Goal: Task Accomplishment & Management: Manage account settings

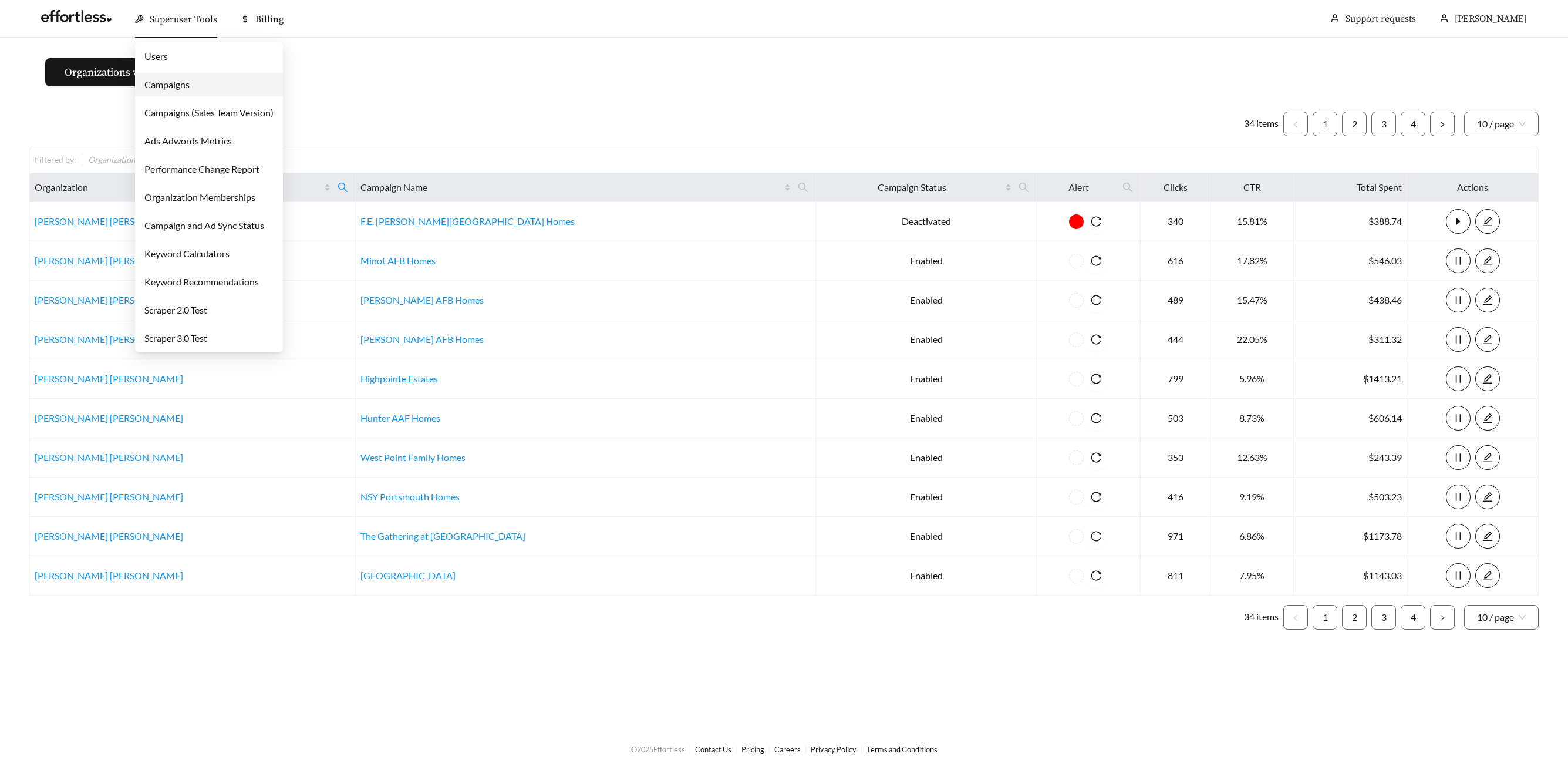
click at [186, 8] on div "Superuser Tools" at bounding box center [176, 19] width 82 height 38
drag, startPoint x: 178, startPoint y: 85, endPoint x: 205, endPoint y: 87, distance: 27.1
click at [178, 86] on link "Campaigns" at bounding box center [167, 84] width 45 height 11
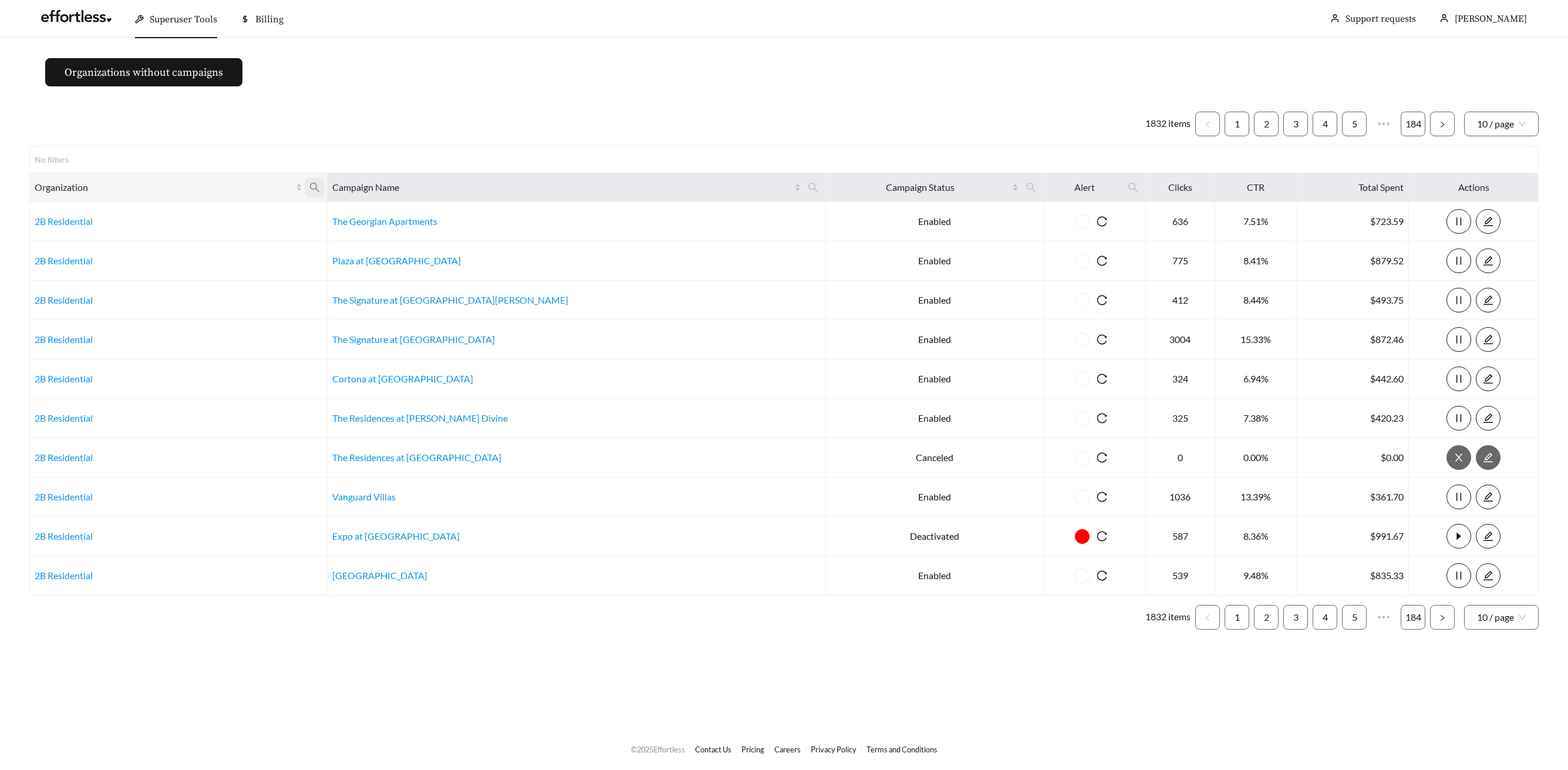
click at [320, 187] on icon "search" at bounding box center [314, 187] width 10 height 10
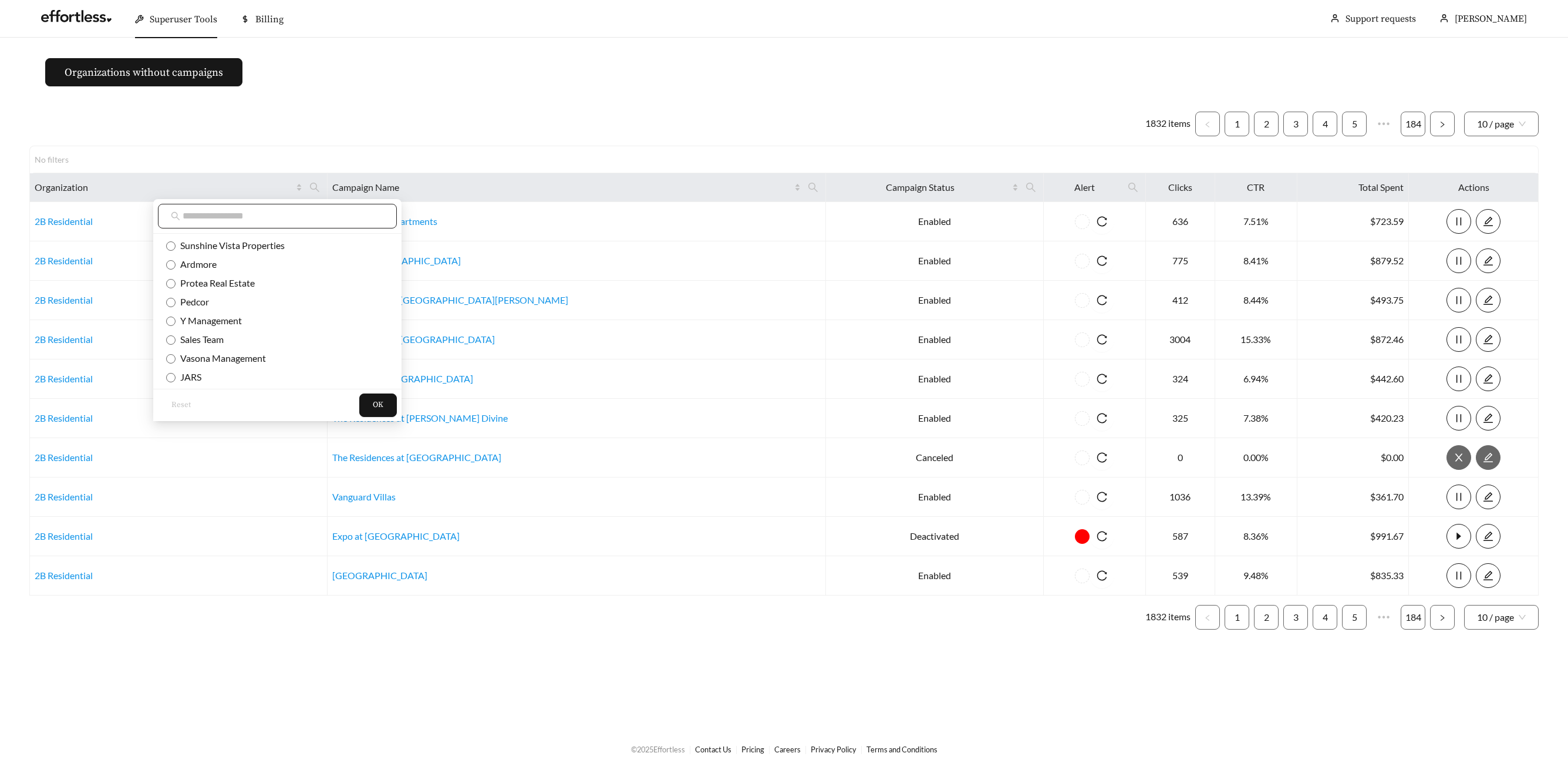
click at [318, 224] on span at bounding box center [277, 216] width 239 height 25
click at [298, 223] on span at bounding box center [277, 216] width 239 height 25
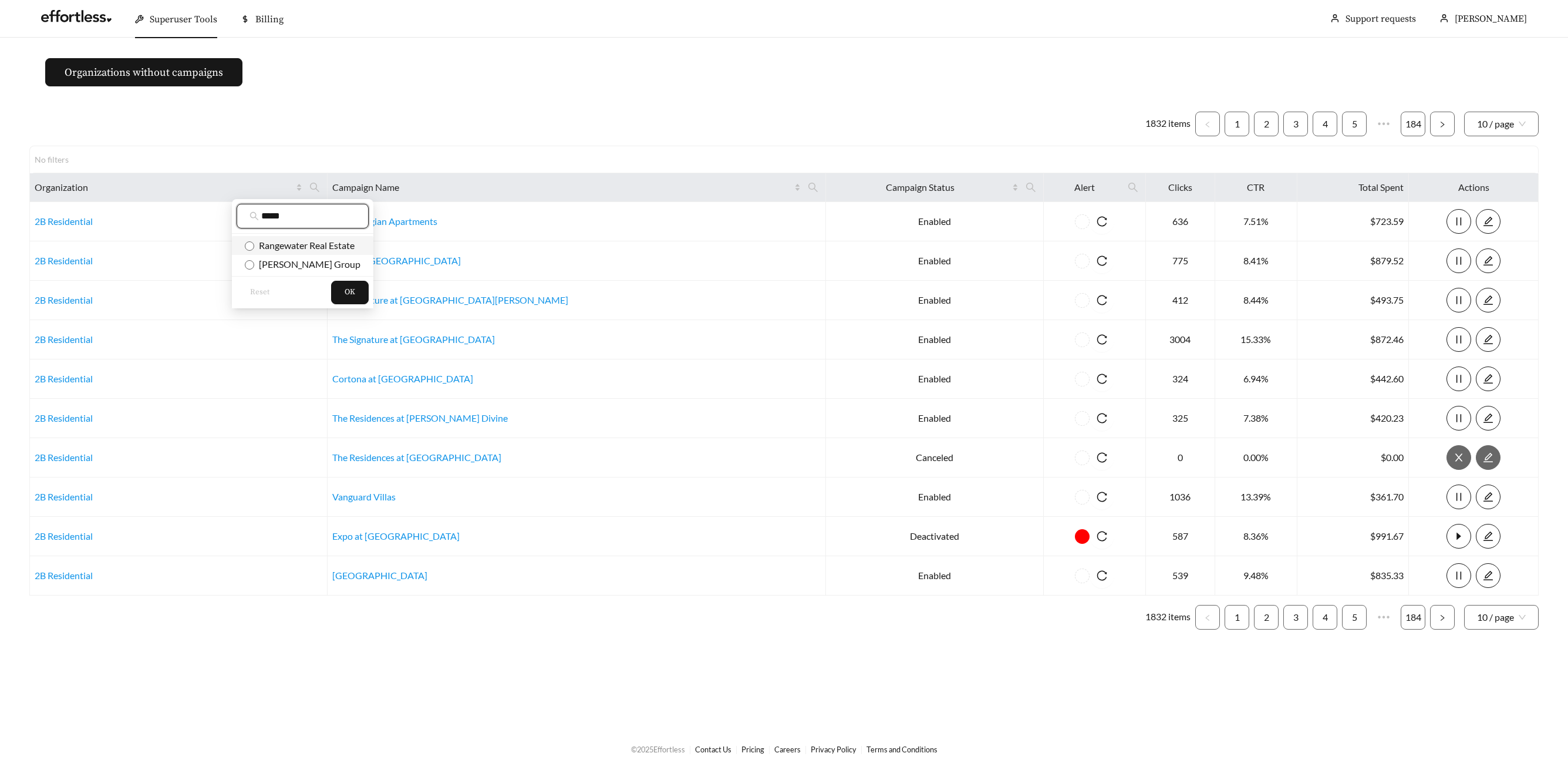
type input "*****"
click at [329, 247] on span "Rangewater Real Estate" at bounding box center [304, 245] width 101 height 11
click at [345, 290] on span "OK" at bounding box center [350, 292] width 10 height 12
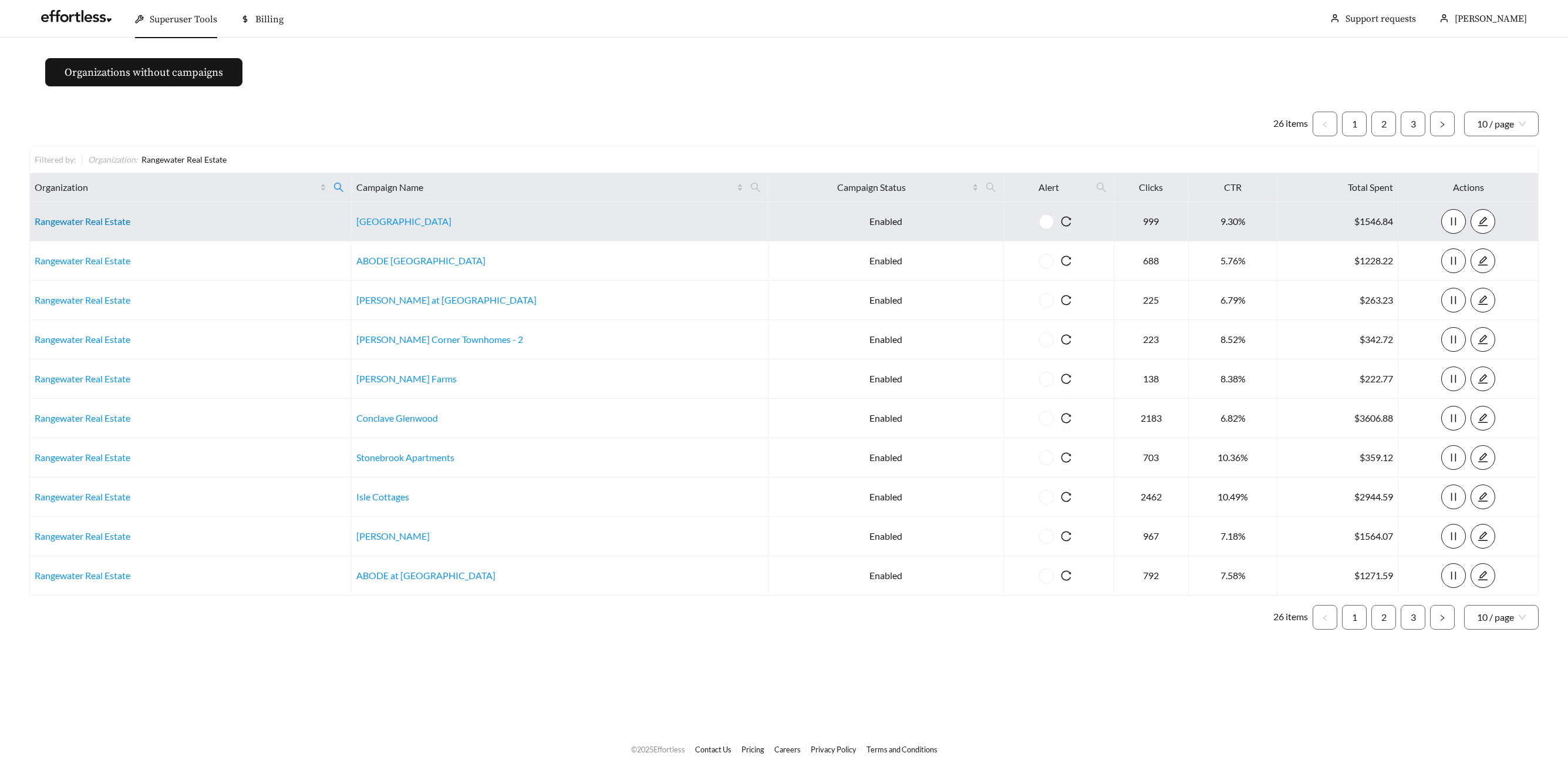
click at [57, 220] on link "Rangewater Real Estate" at bounding box center [82, 221] width 96 height 11
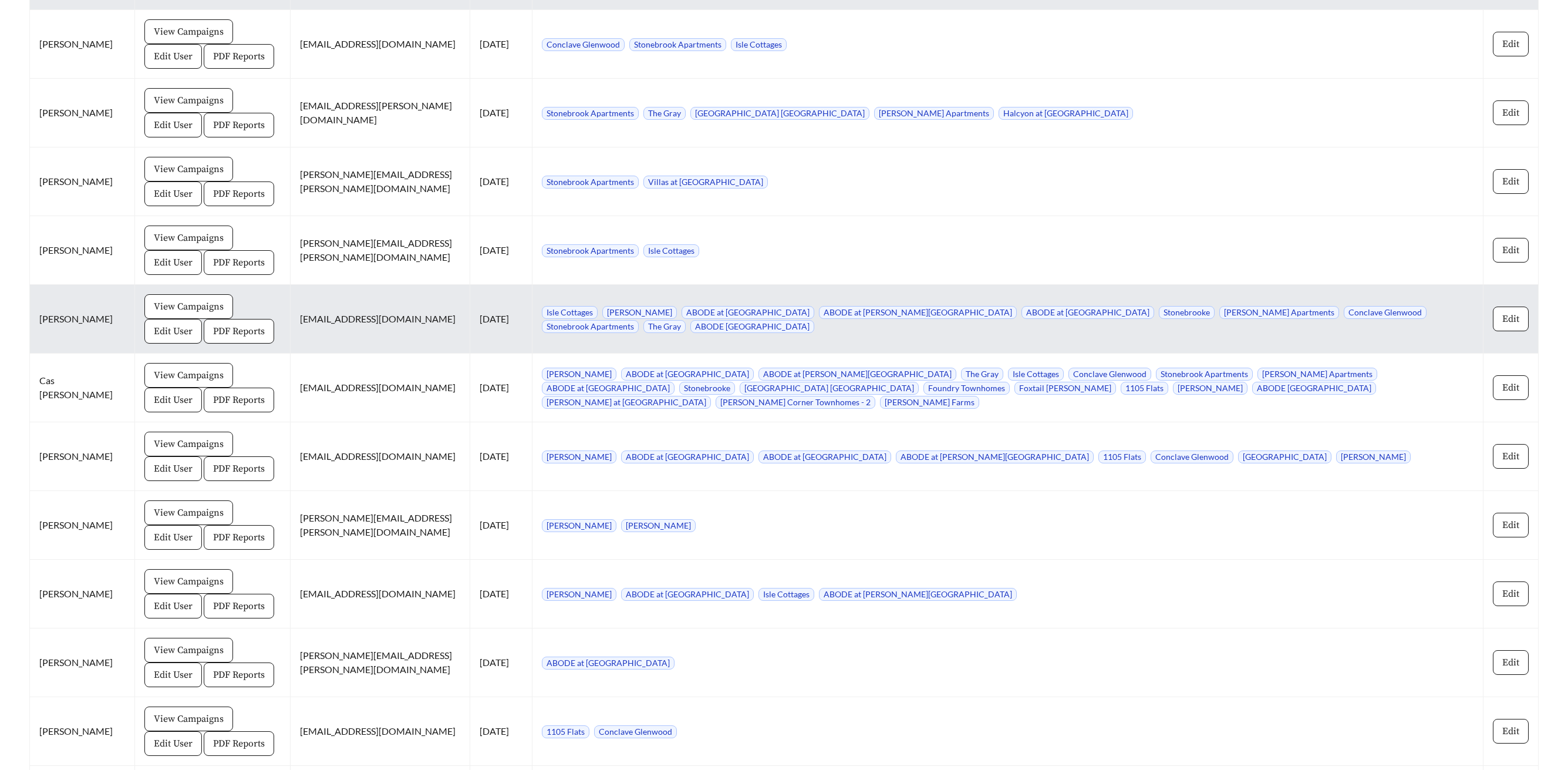
scroll to position [1414, 0]
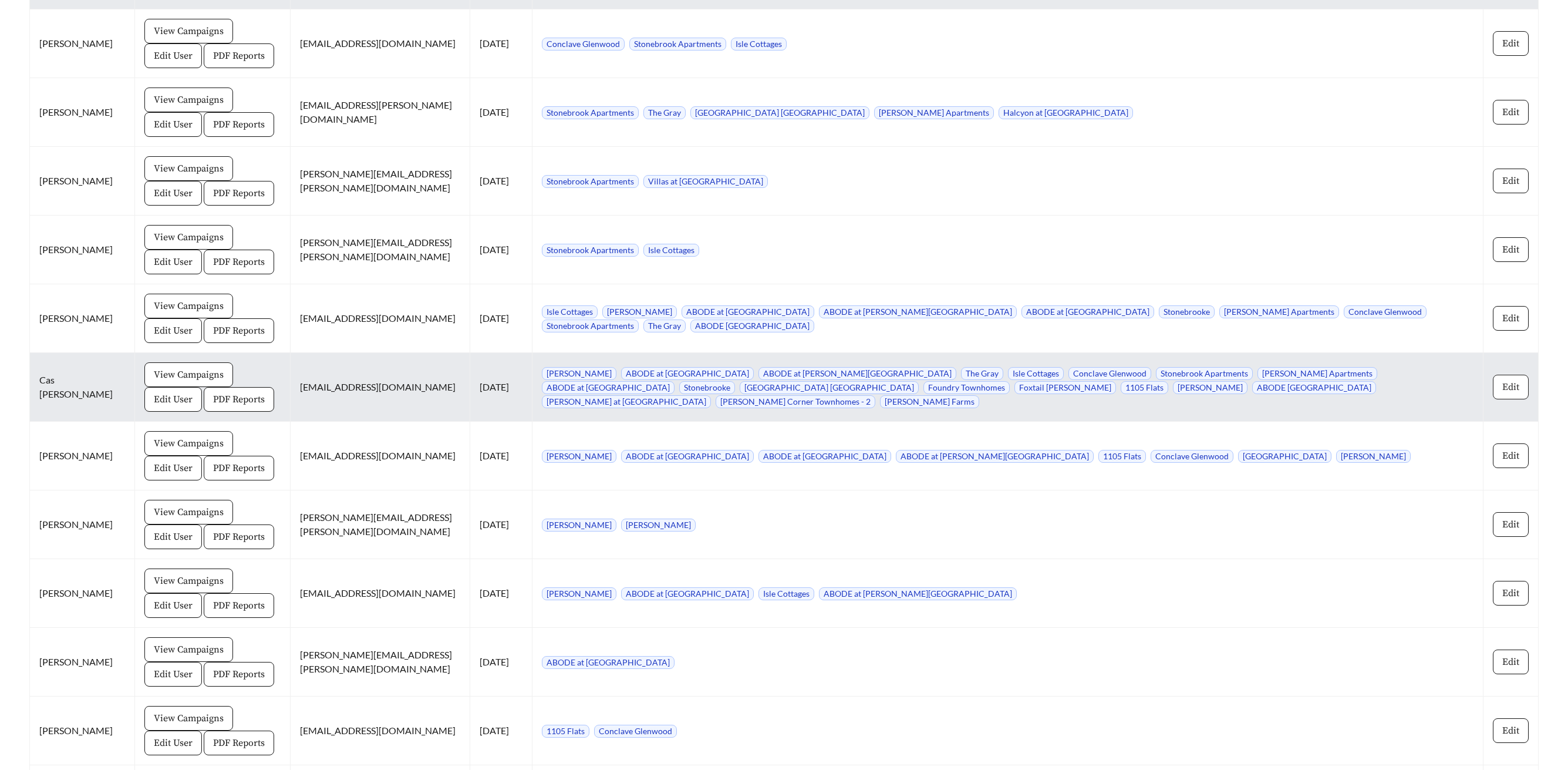
click at [1514, 393] on span "Edit" at bounding box center [1510, 387] width 17 height 14
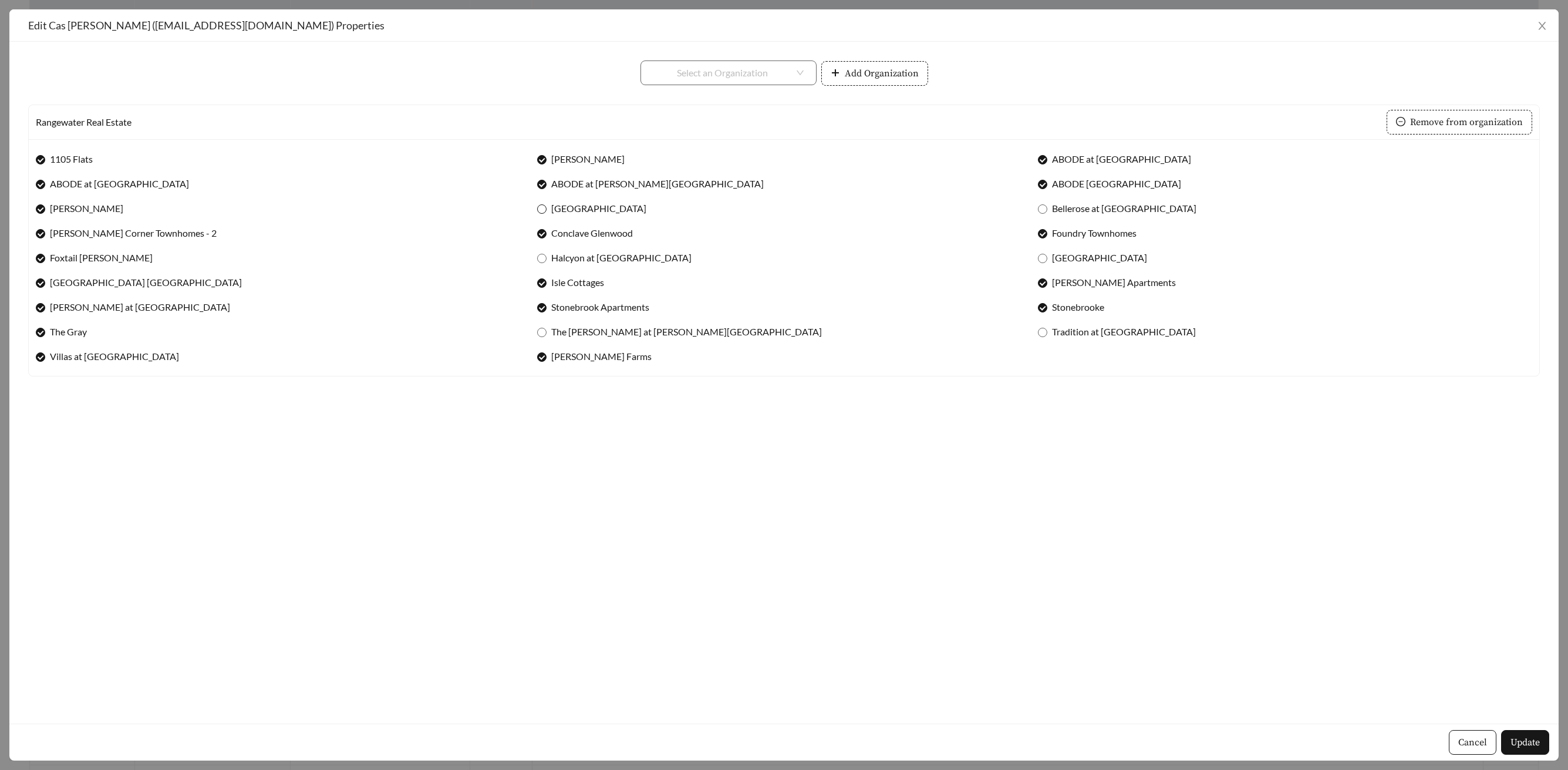
click at [543, 214] on label "Beacon Place" at bounding box center [594, 208] width 114 height 14
click at [1049, 208] on span "Bellerose at Bees Ferry" at bounding box center [1123, 208] width 154 height 14
drag, startPoint x: 1528, startPoint y: 742, endPoint x: 1522, endPoint y: 738, distance: 7.2
click at [1527, 742] on span "Update" at bounding box center [1525, 743] width 30 height 14
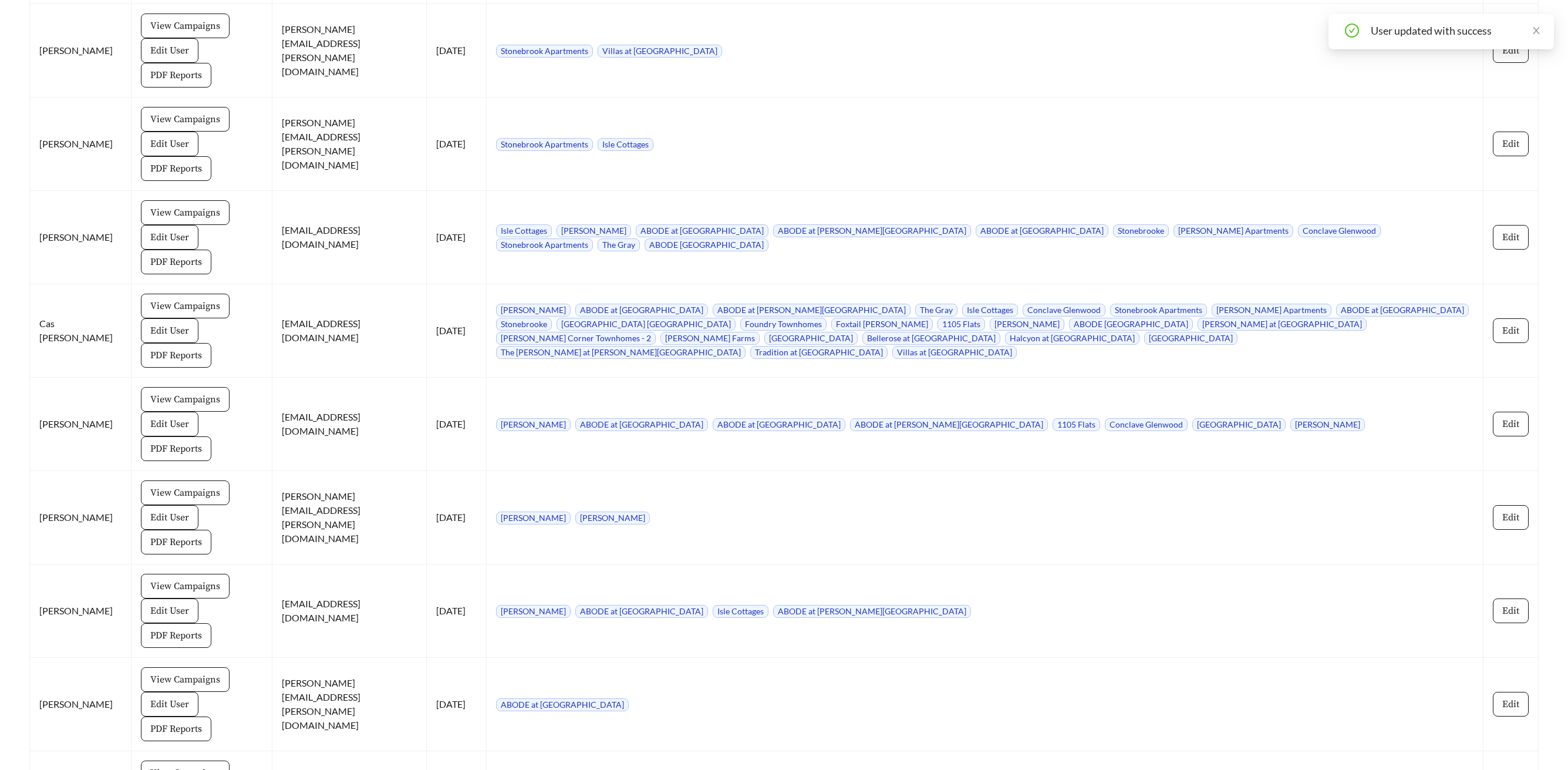
scroll to position [1604, 0]
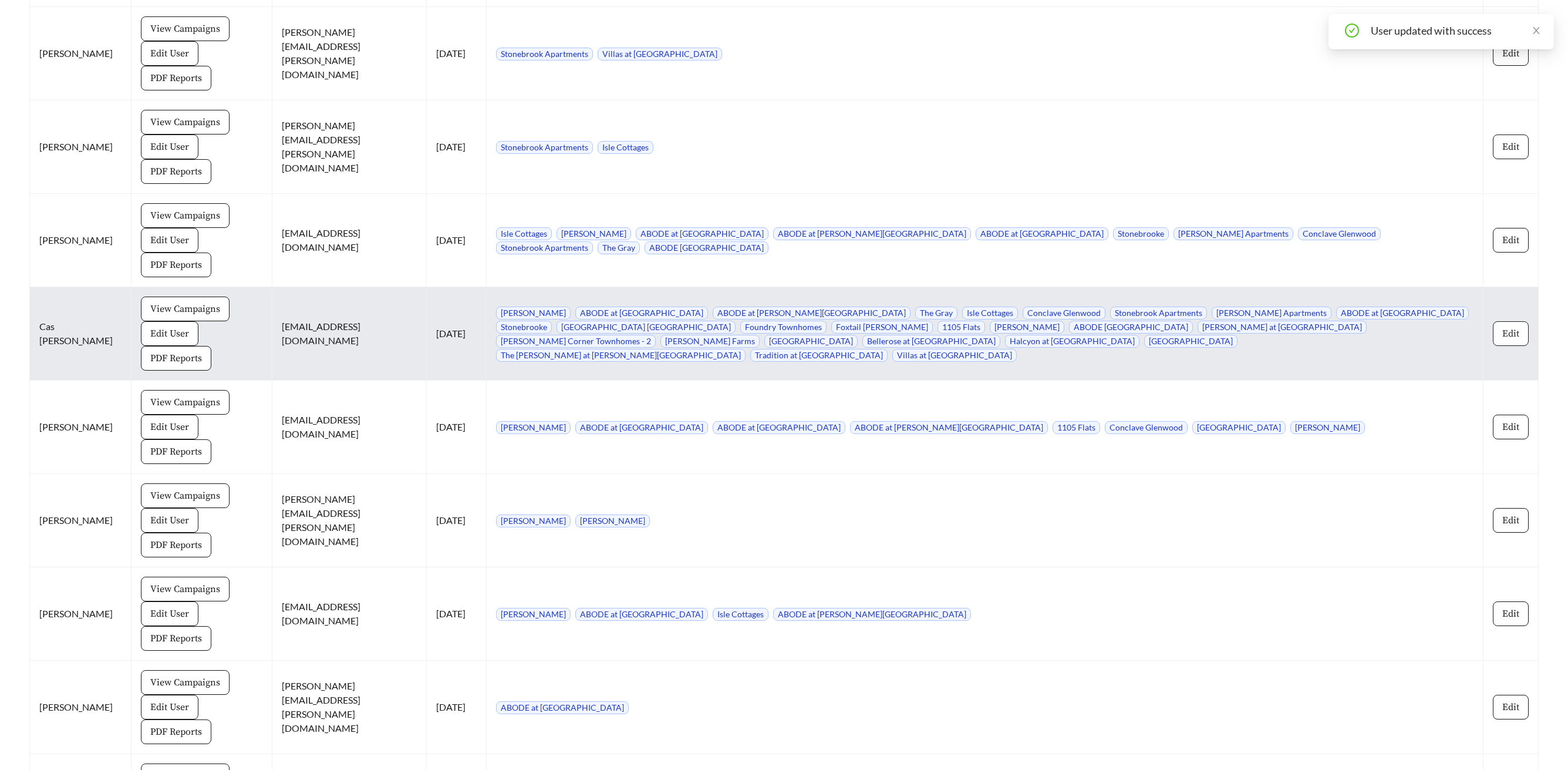
click at [1510, 327] on span "Edit" at bounding box center [1510, 334] width 17 height 14
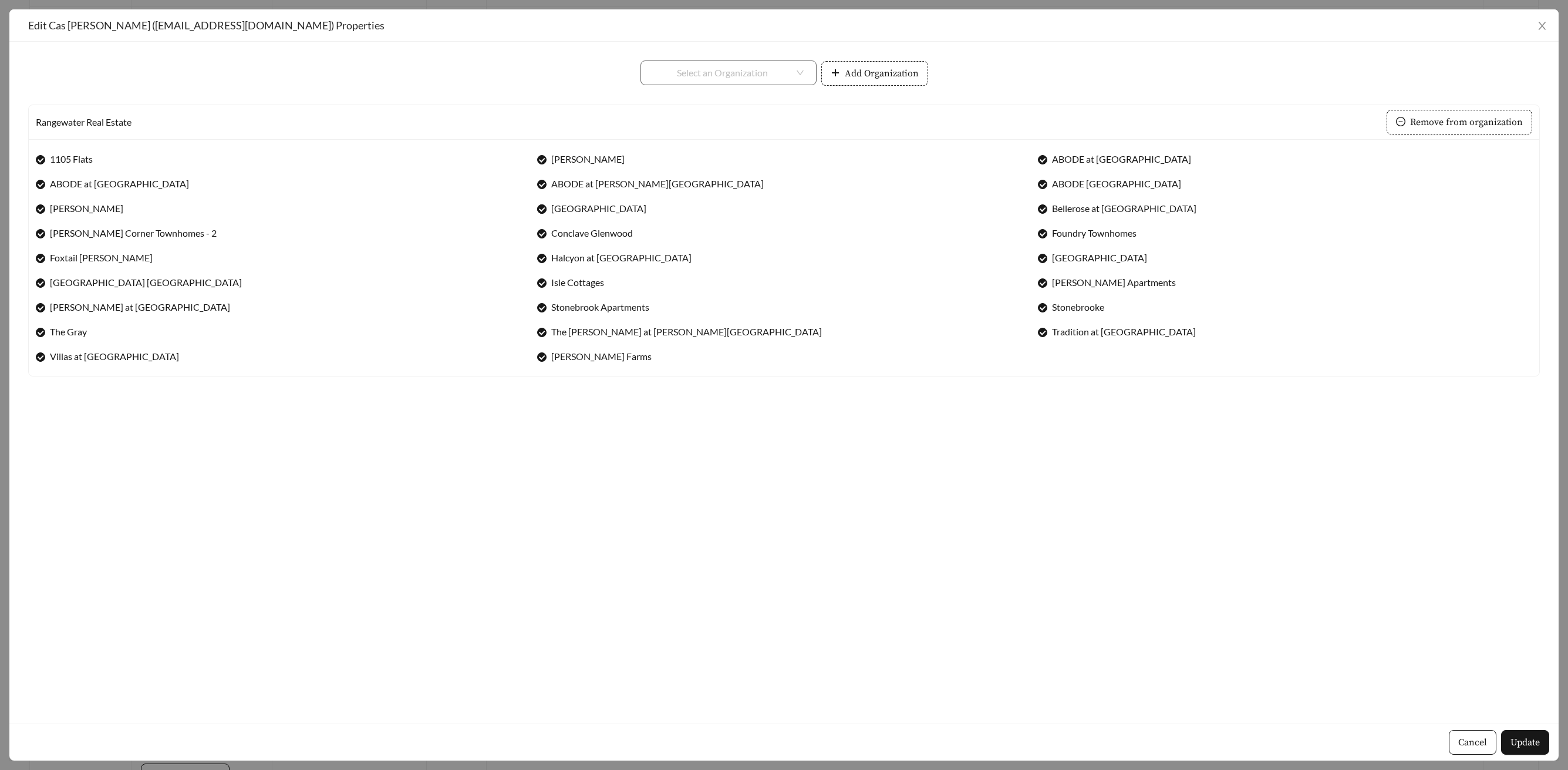
click at [560, 209] on span "Beacon Place" at bounding box center [599, 208] width 105 height 14
click at [1072, 206] on span "Bellerose at Bees Ferry" at bounding box center [1123, 208] width 154 height 14
click at [1520, 743] on span "Update" at bounding box center [1525, 743] width 30 height 14
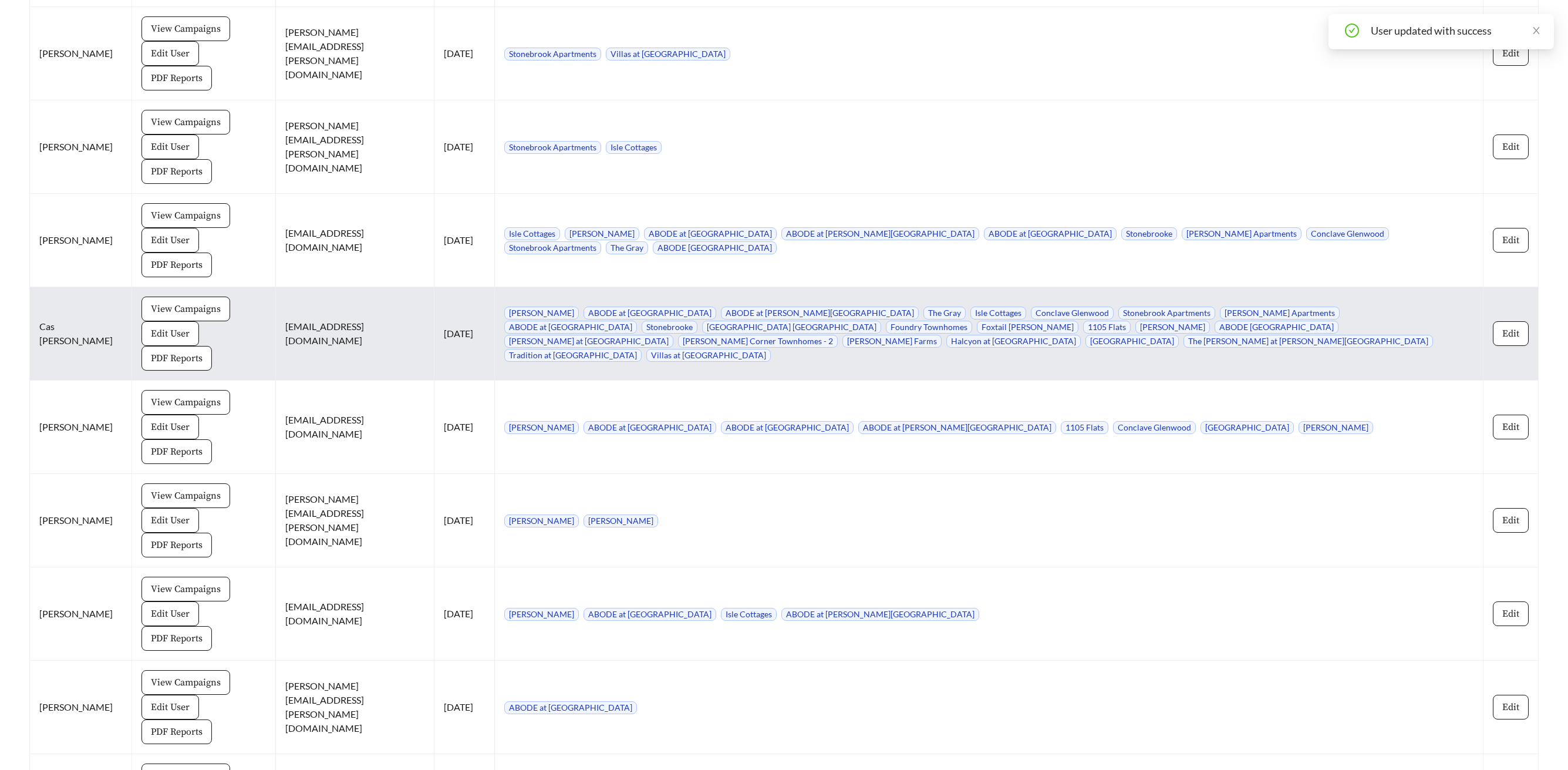
click at [1482, 287] on td "ABODE Arringdon ABODE at Alderwood ABODE at Ream's Pointe The Gray Isle Cottage…" at bounding box center [988, 334] width 988 height 93
click at [1499, 321] on button "Edit" at bounding box center [1511, 333] width 36 height 25
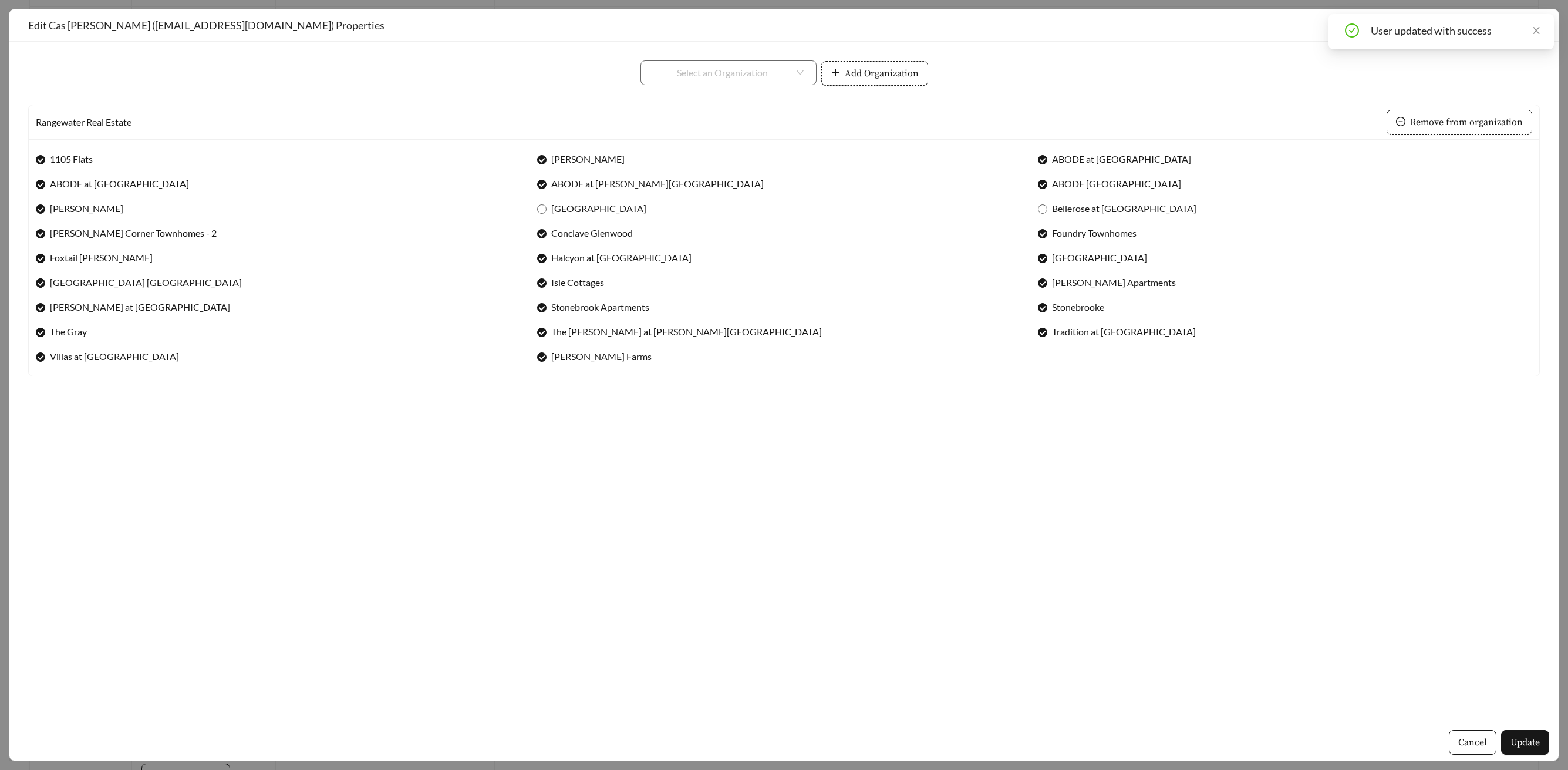
click at [40, 289] on label "Irving Place North Rocky Point" at bounding box center [142, 282] width 211 height 14
click at [611, 257] on span "Halcyon at Cross Creek" at bounding box center [622, 258] width 150 height 14
drag, startPoint x: 561, startPoint y: 327, endPoint x: 569, endPoint y: 330, distance: 8.5
click at [562, 327] on span "The Townes at Amber Bluff" at bounding box center [687, 332] width 280 height 14
drag, startPoint x: 1523, startPoint y: 752, endPoint x: 1525, endPoint y: 737, distance: 15.1
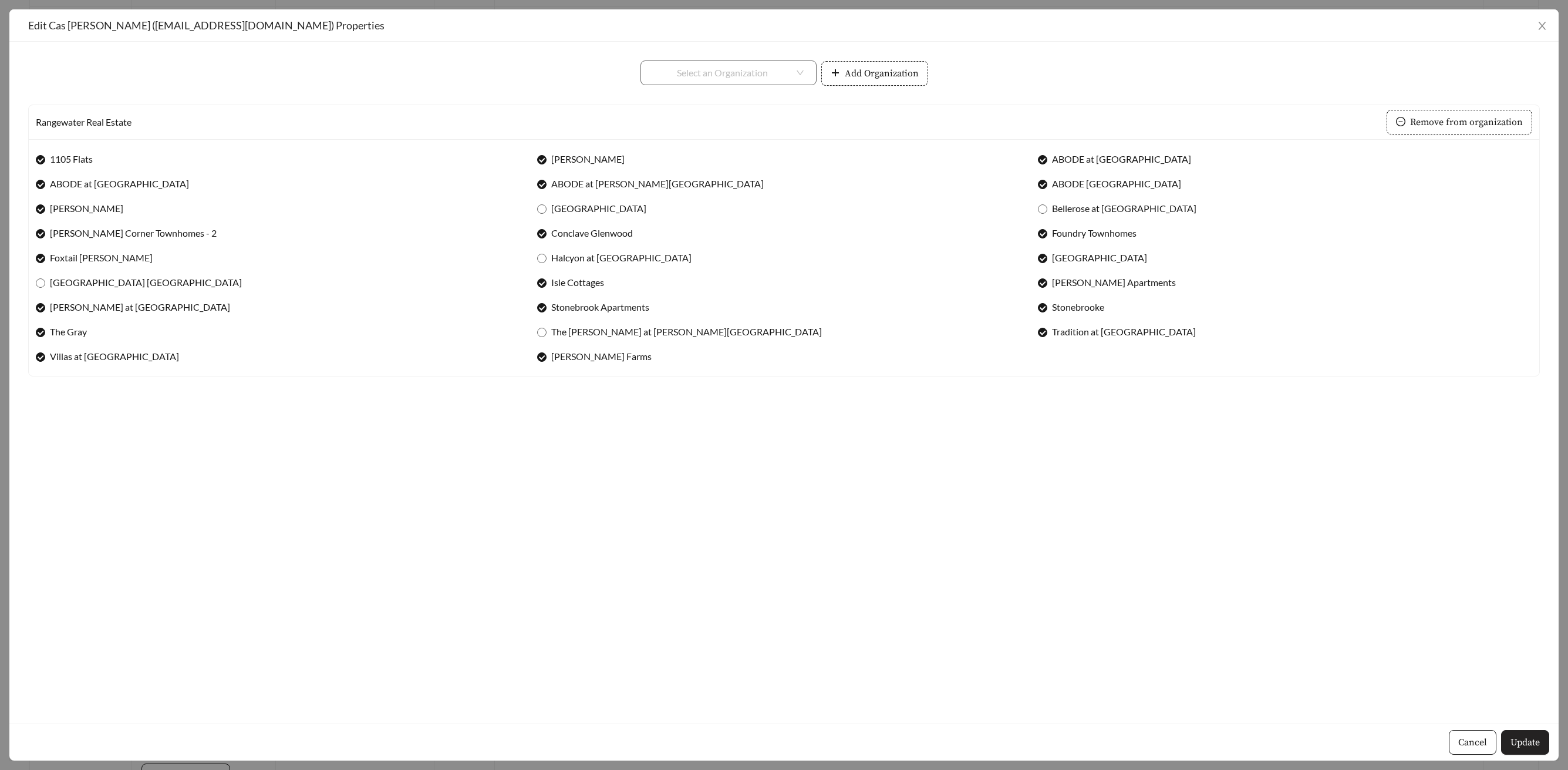
click at [1523, 751] on button "Update" at bounding box center [1525, 742] width 48 height 25
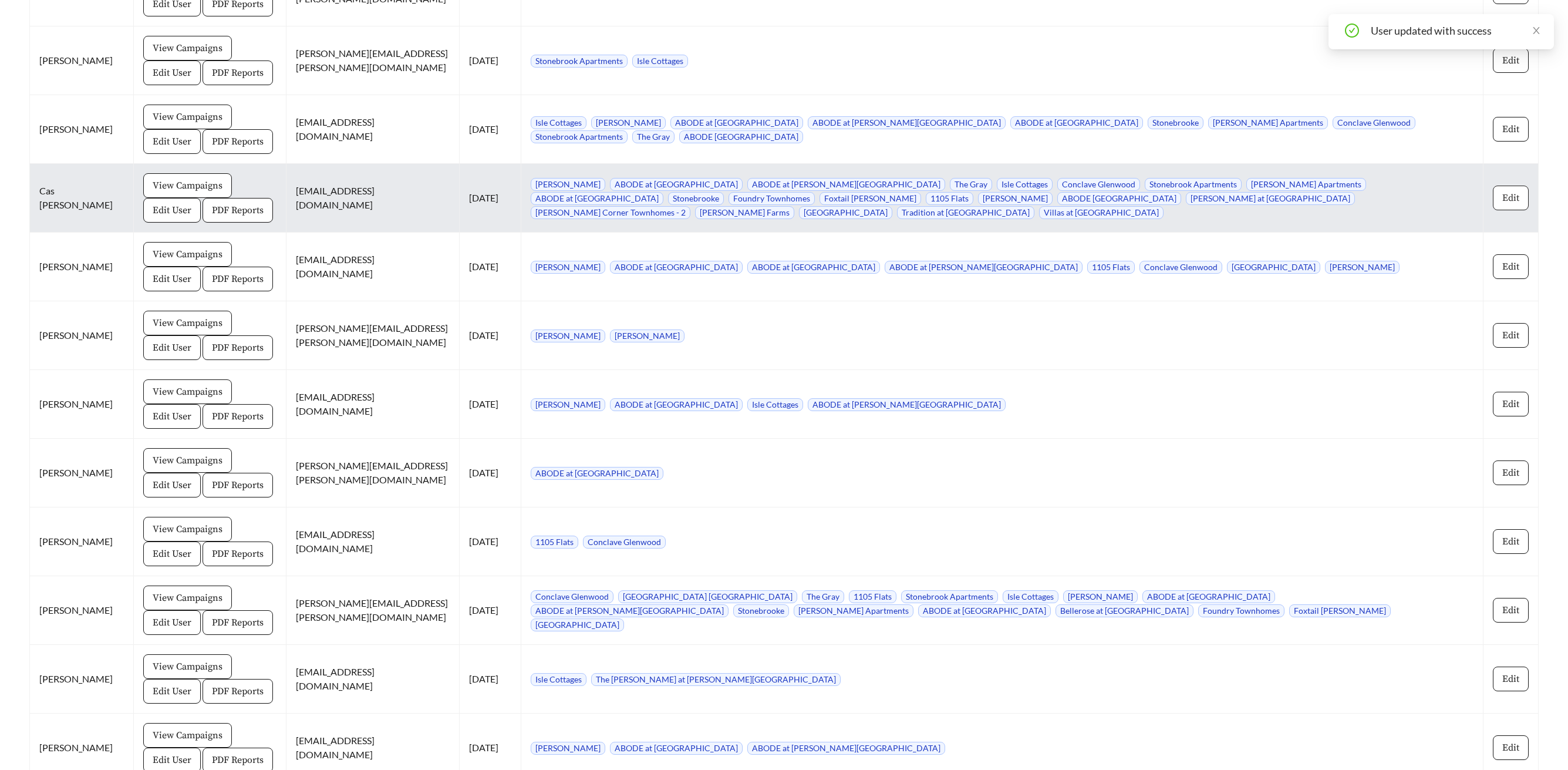
click at [1506, 202] on span "Edit" at bounding box center [1510, 198] width 17 height 14
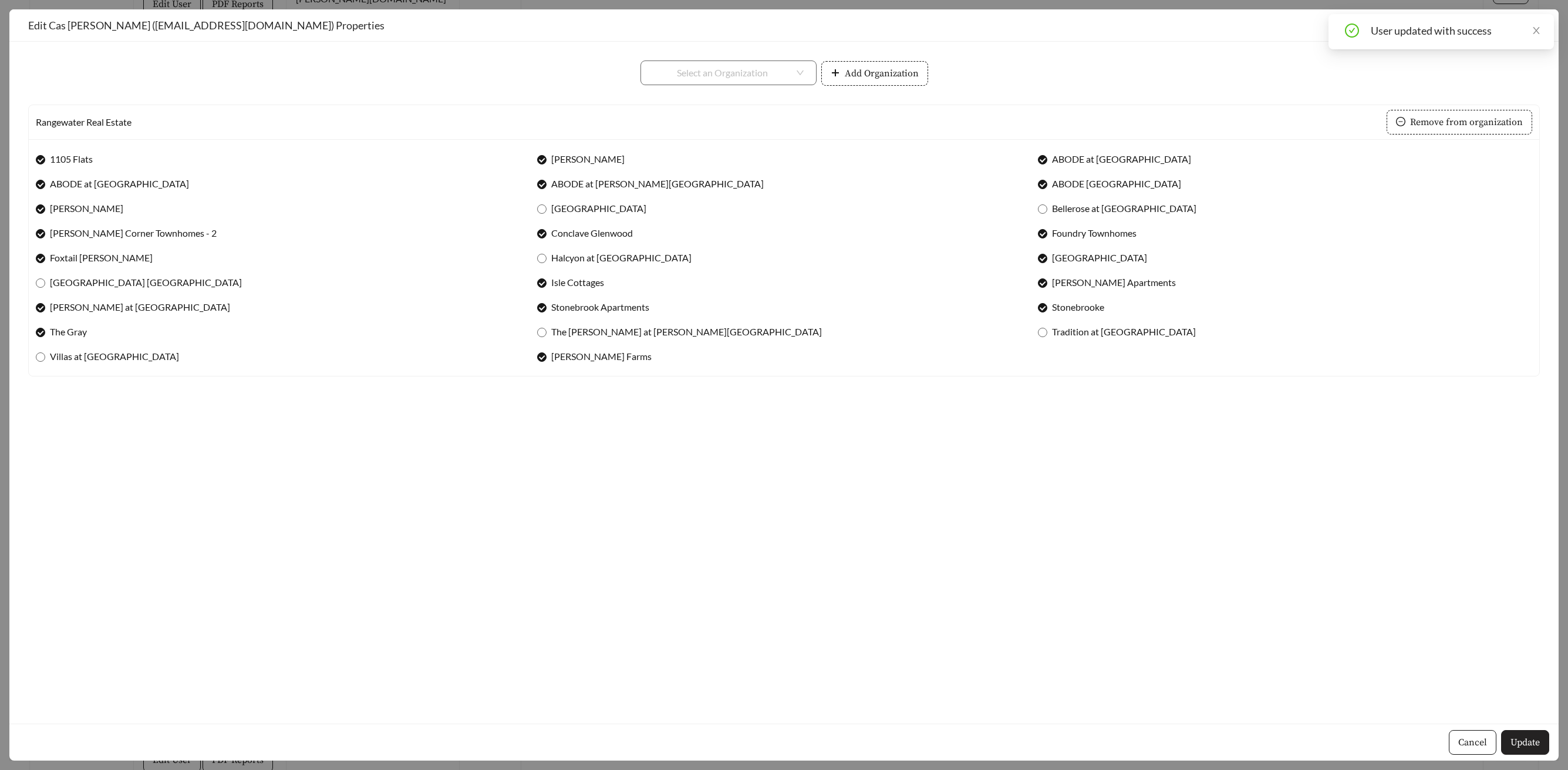
click at [1529, 735] on span "Update" at bounding box center [1525, 743] width 30 height 14
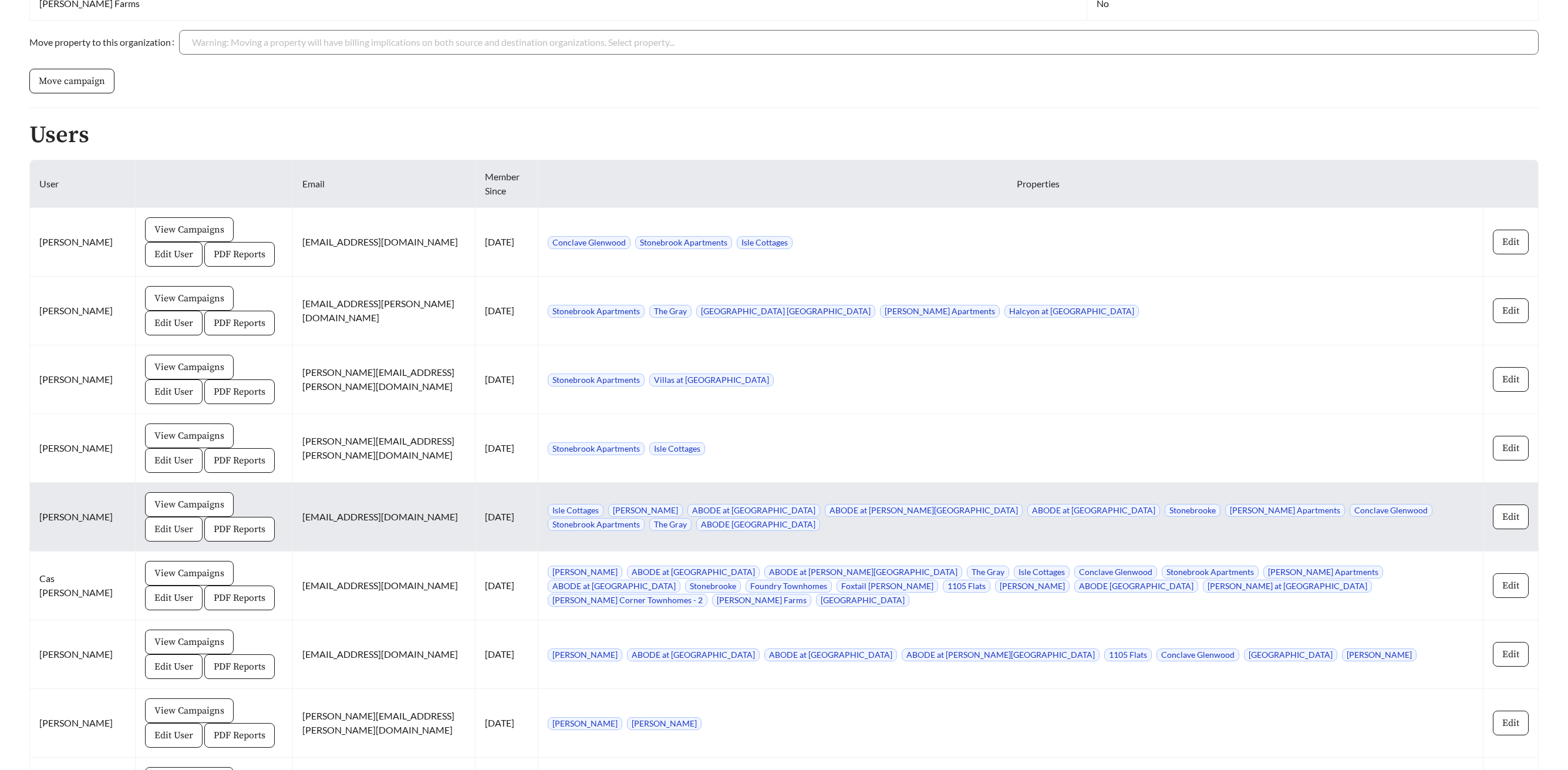
scroll to position [1217, 0]
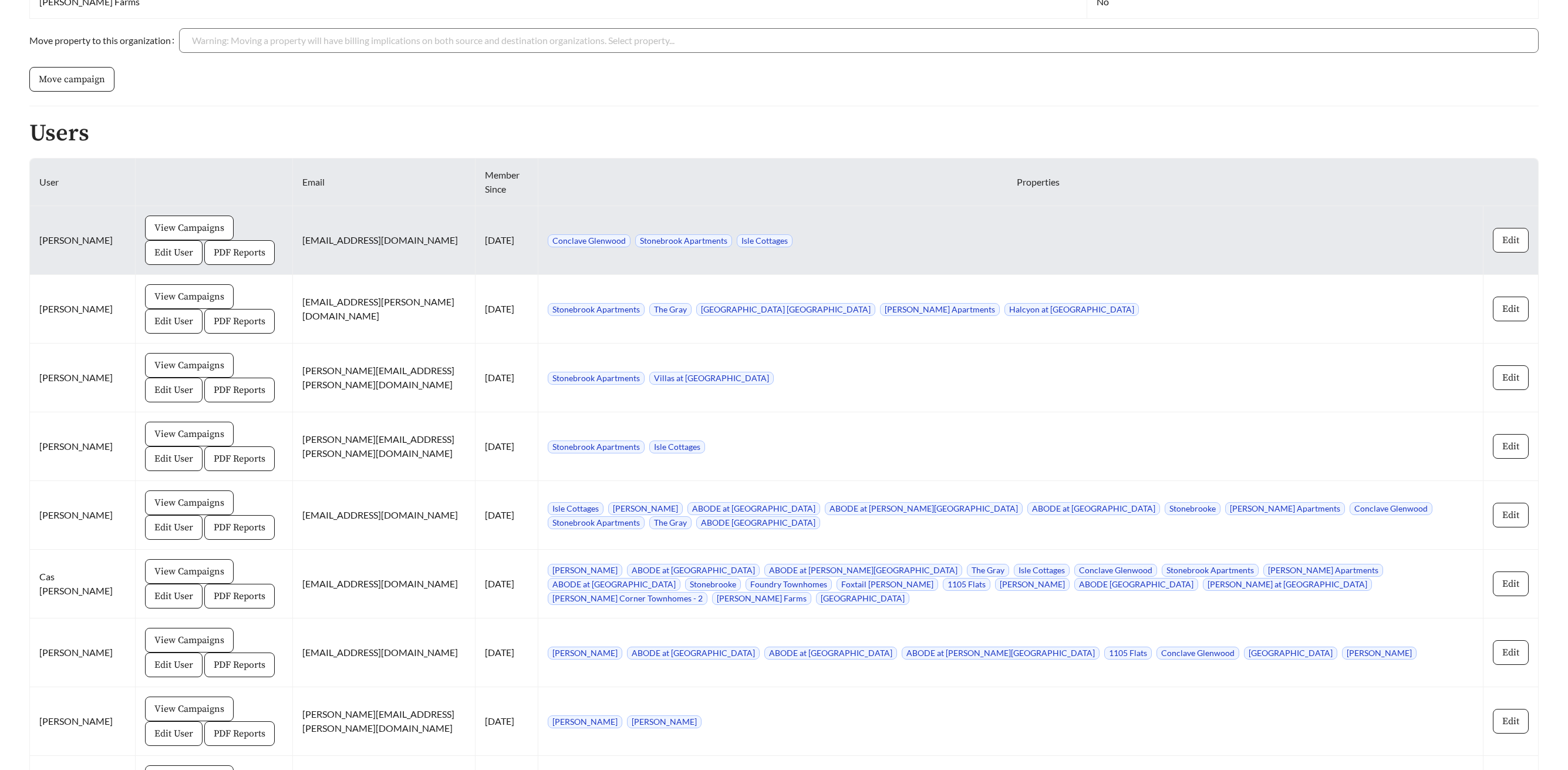
click at [1515, 247] on span "Edit" at bounding box center [1510, 241] width 17 height 14
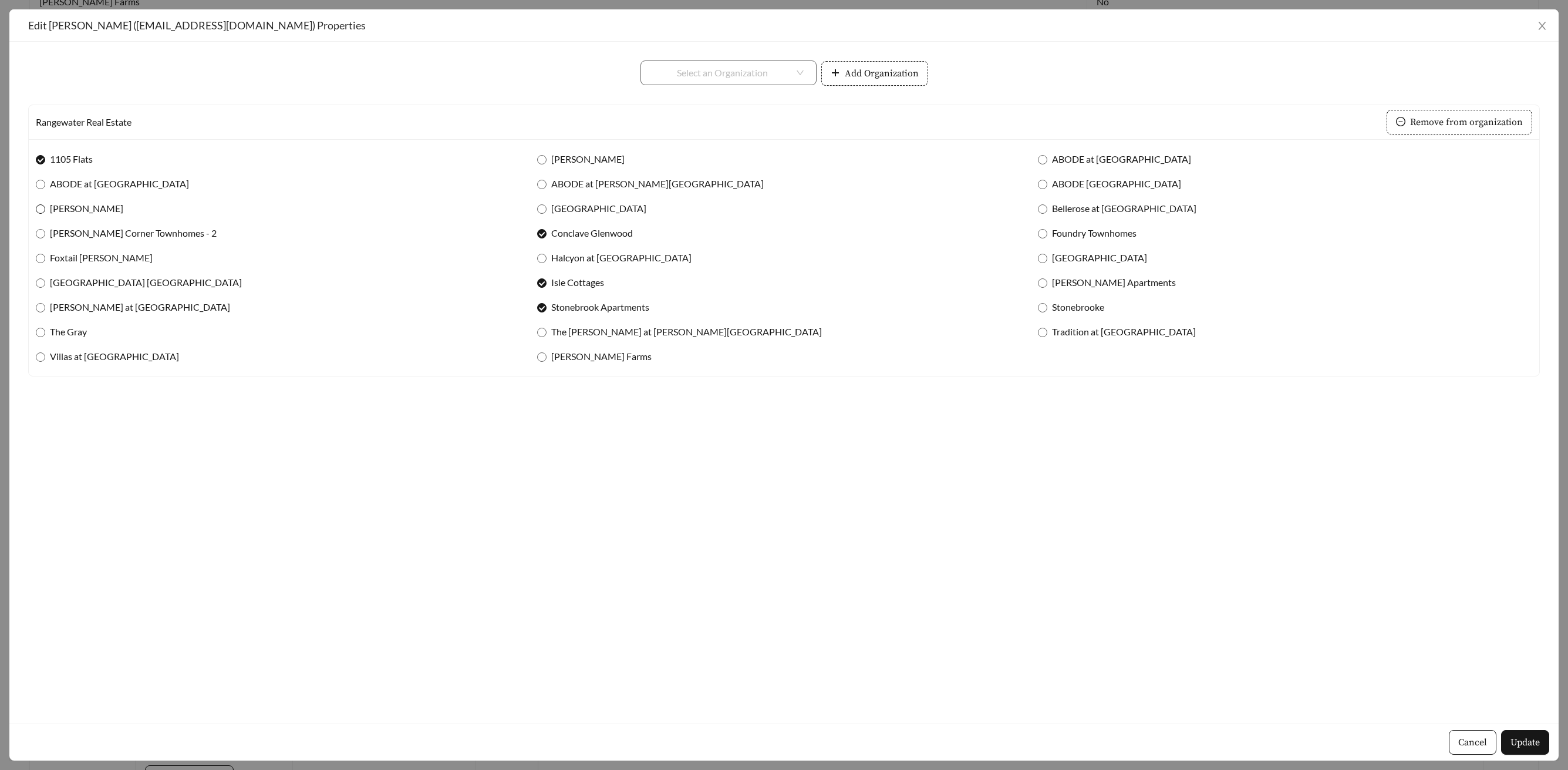
drag, startPoint x: 43, startPoint y: 188, endPoint x: 41, endPoint y: 203, distance: 15.1
click at [43, 188] on span at bounding box center [41, 184] width 10 height 10
drag, startPoint x: 40, startPoint y: 288, endPoint x: 39, endPoint y: 297, distance: 9.1
click at [40, 288] on label "Irving Place North Rocky Point" at bounding box center [142, 282] width 211 height 14
click at [40, 339] on div "The Gray" at bounding box center [283, 331] width 495 height 25
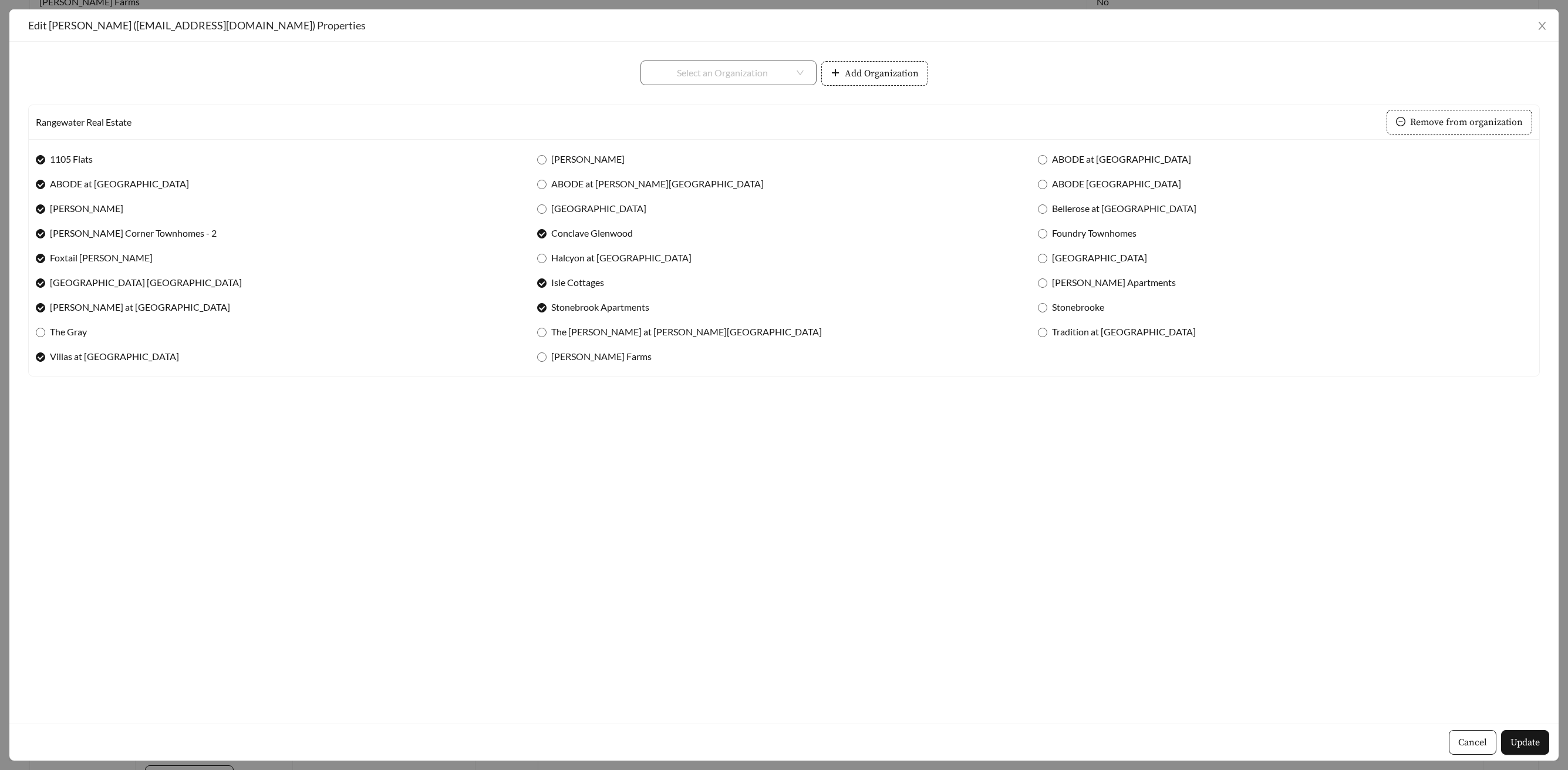
drag, startPoint x: 40, startPoint y: 336, endPoint x: 145, endPoint y: 323, distance: 105.8
click at [40, 336] on span at bounding box center [41, 332] width 10 height 10
click at [547, 167] on div "[PERSON_NAME]" at bounding box center [784, 159] width 495 height 25
click at [544, 206] on span at bounding box center [542, 209] width 10 height 10
drag, startPoint x: 544, startPoint y: 206, endPoint x: 609, endPoint y: 324, distance: 134.7
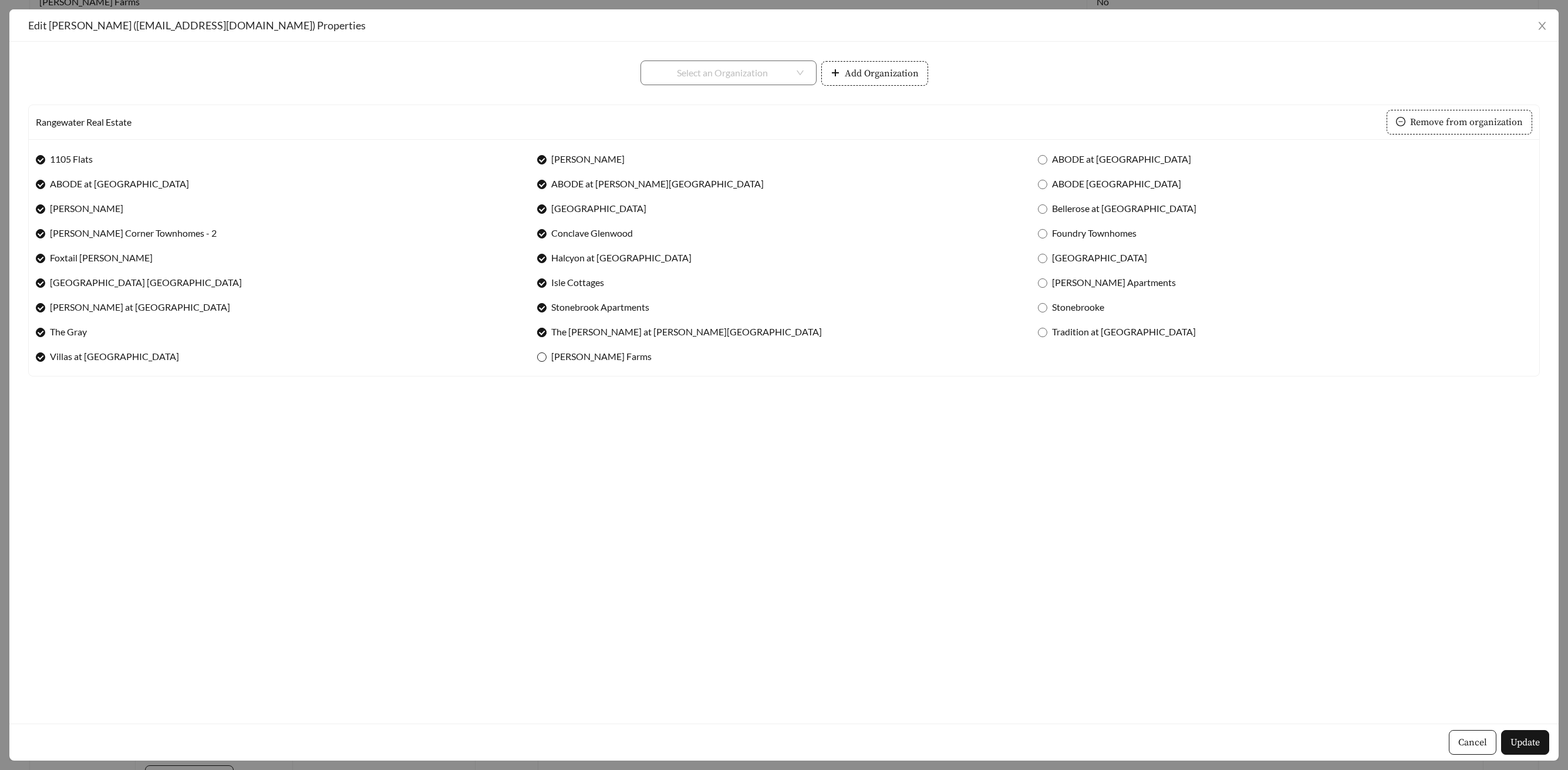
click at [545, 352] on span at bounding box center [542, 357] width 10 height 10
click at [1041, 189] on span at bounding box center [1043, 184] width 10 height 10
click at [1040, 214] on label "Bellerose at Bees Ferry" at bounding box center [1119, 208] width 163 height 14
click at [1045, 302] on label "Stonebrooke" at bounding box center [1073, 307] width 71 height 14
click at [1044, 327] on label "Tradition at Palm Aire" at bounding box center [1119, 332] width 162 height 14
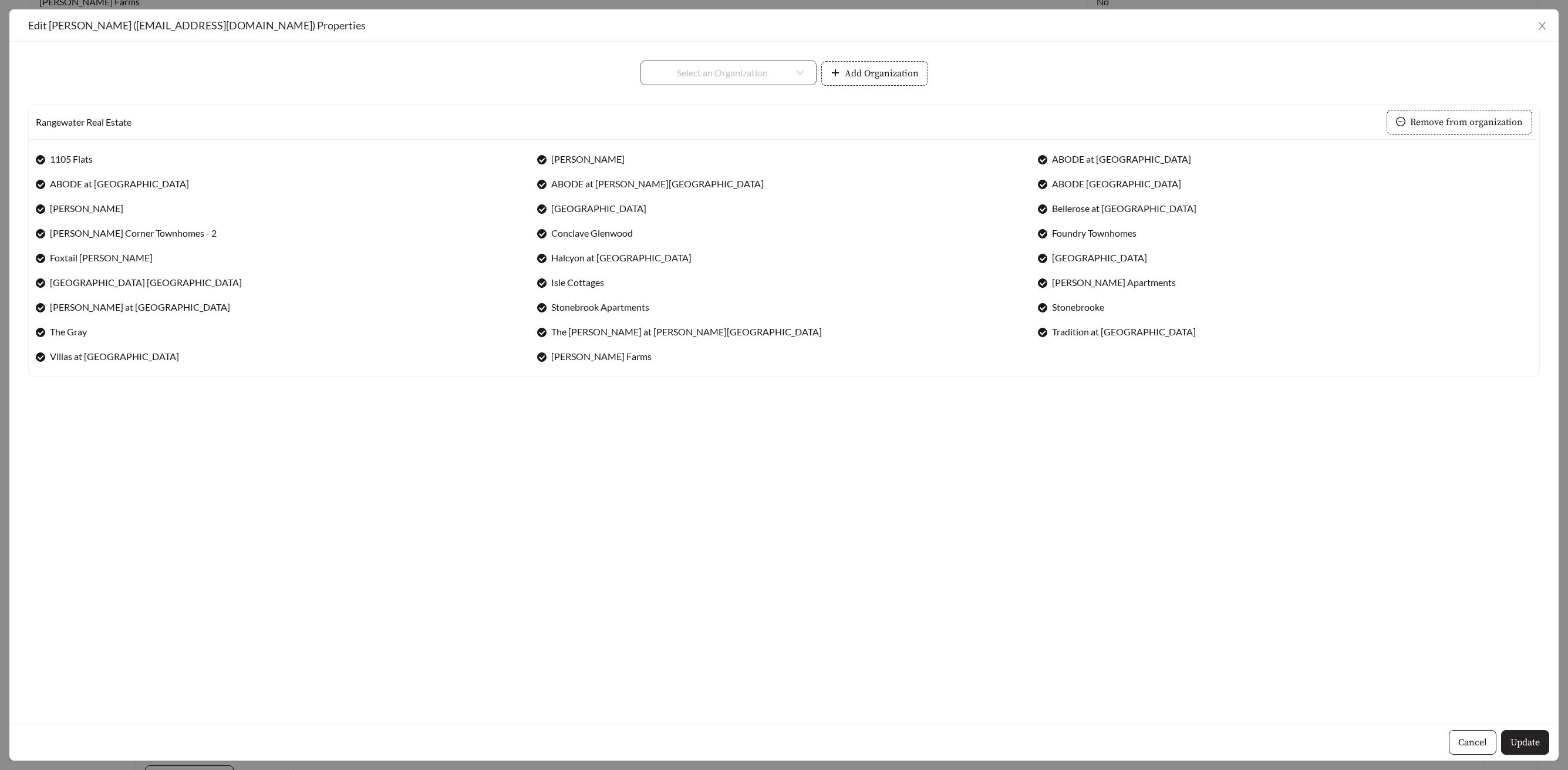
drag, startPoint x: 1528, startPoint y: 735, endPoint x: 1544, endPoint y: 719, distance: 22.6
click at [1528, 733] on button "Update" at bounding box center [1525, 742] width 48 height 25
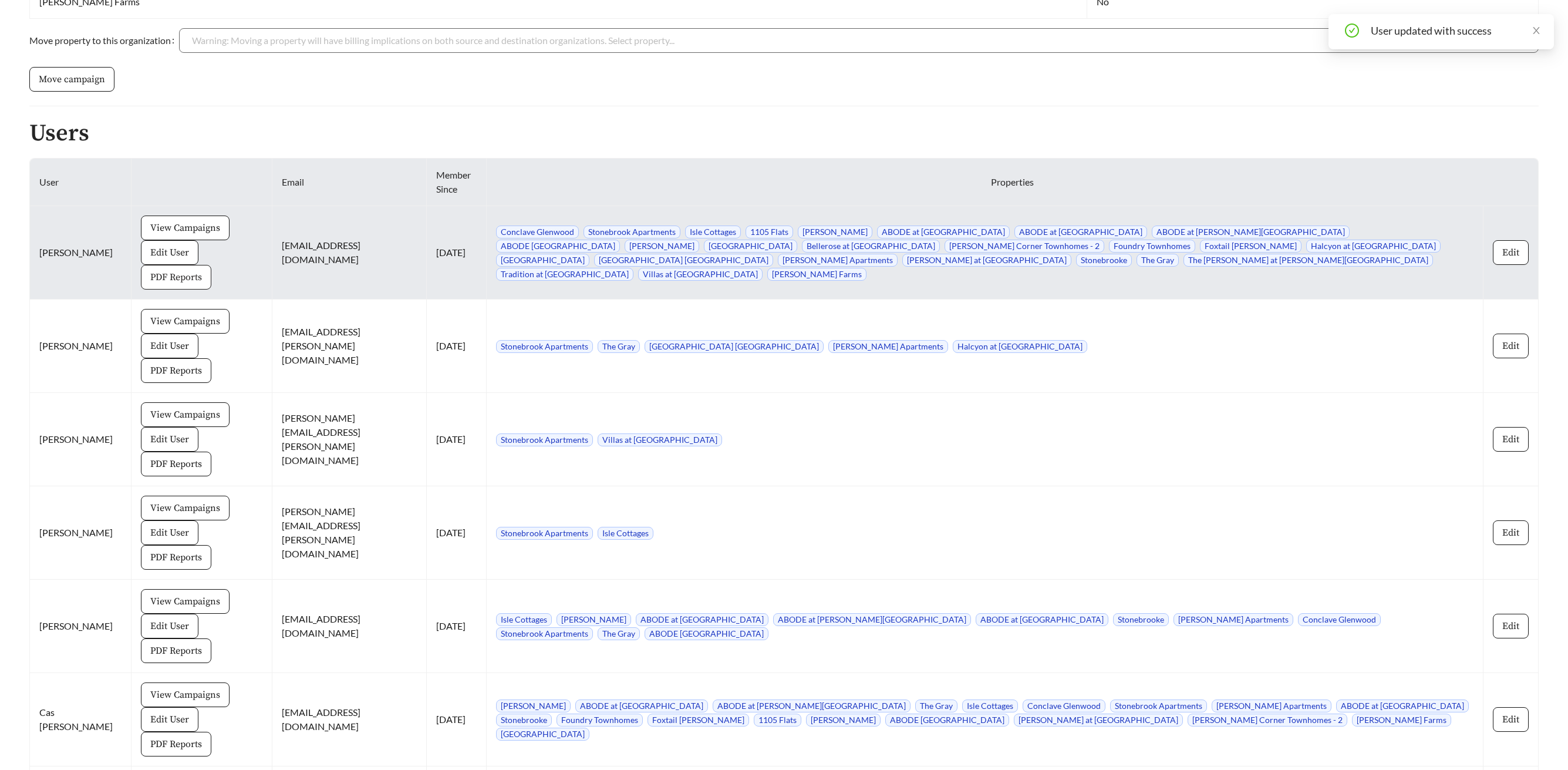
click at [184, 265] on button "PDF Reports" at bounding box center [176, 277] width 71 height 25
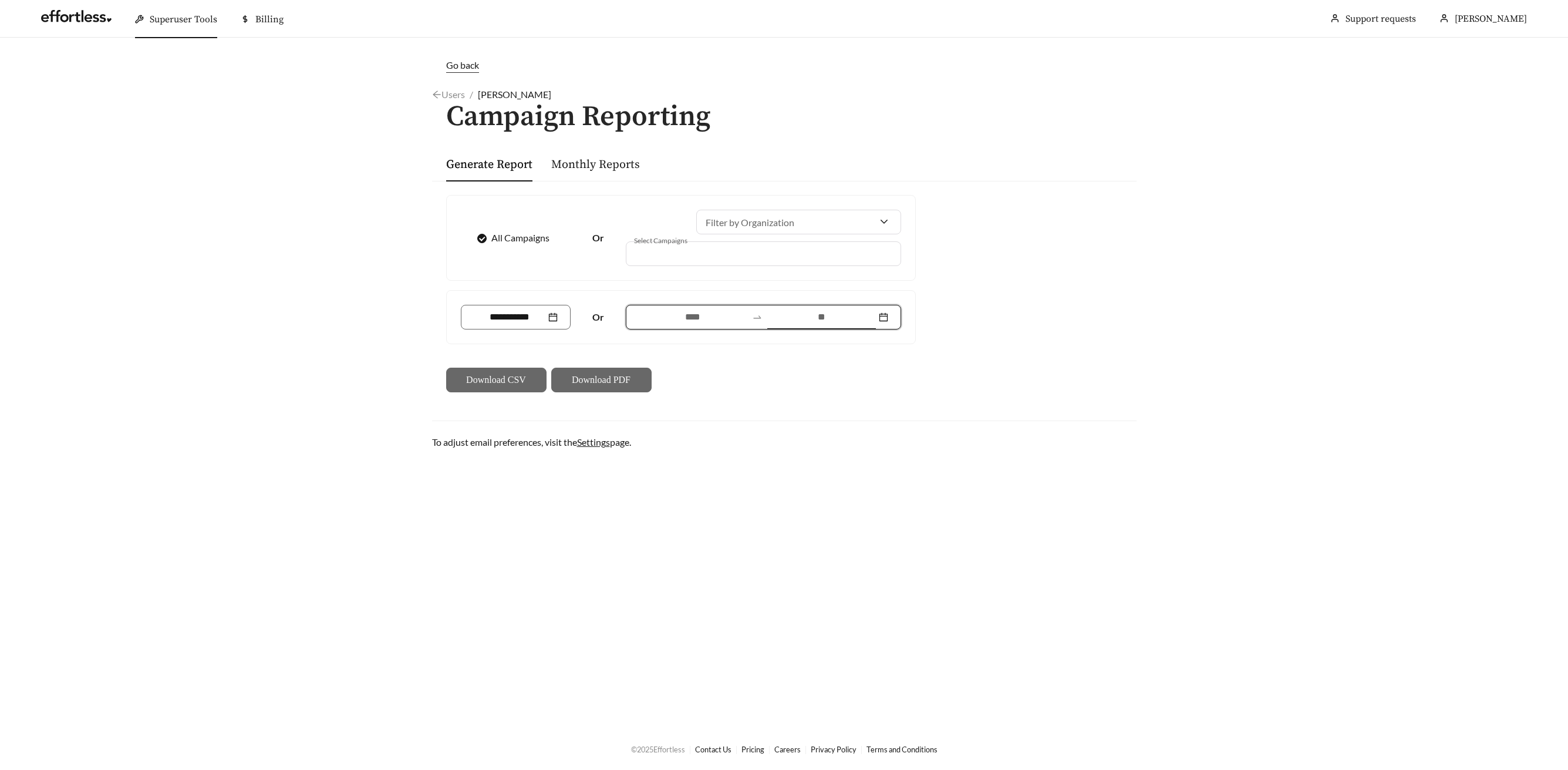
click at [835, 317] on input at bounding box center [821, 317] width 109 height 14
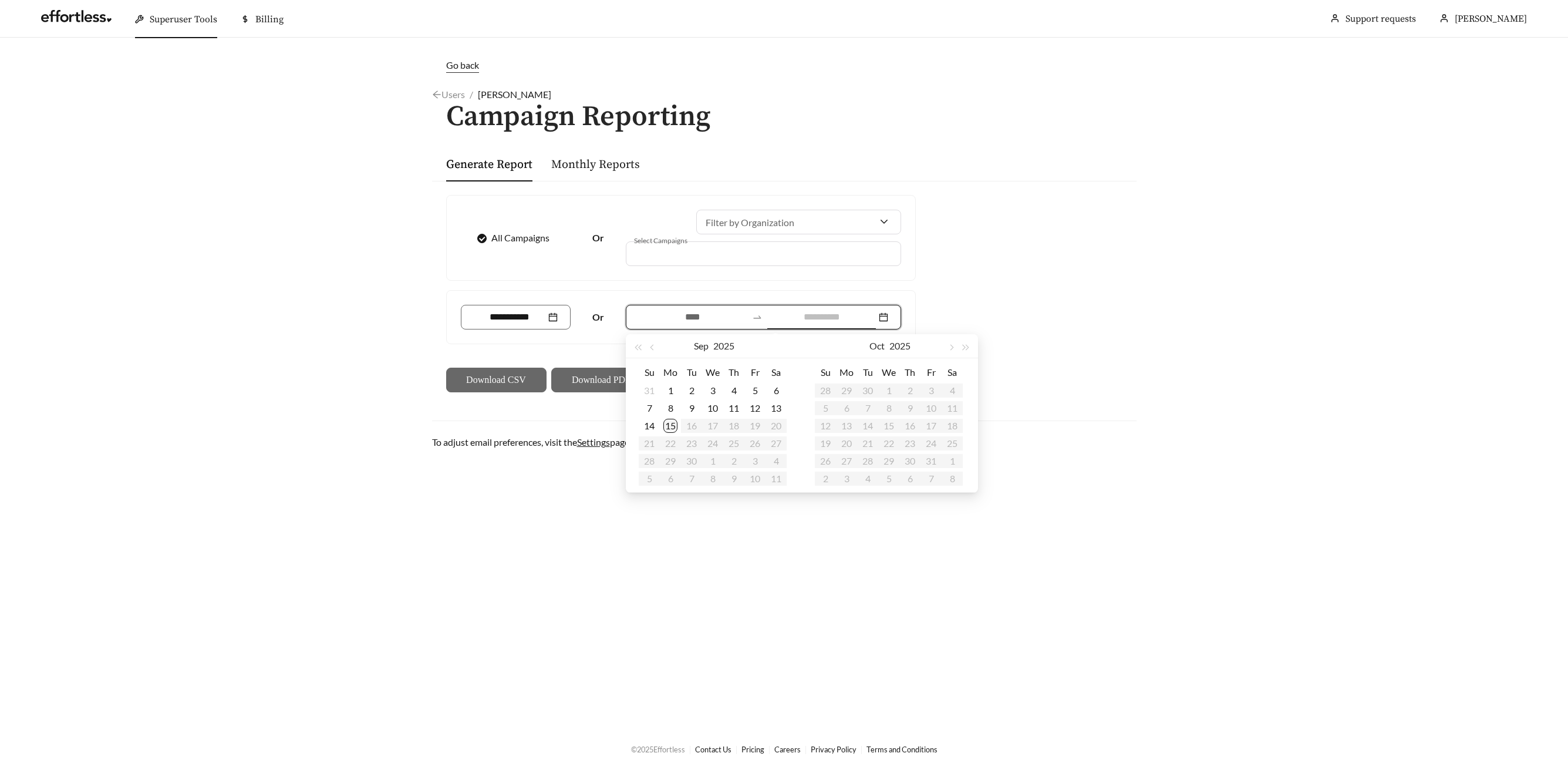
type input "**********"
click at [673, 425] on div "15" at bounding box center [671, 426] width 14 height 14
type input "**********"
click at [658, 345] on button "button" at bounding box center [653, 345] width 15 height 23
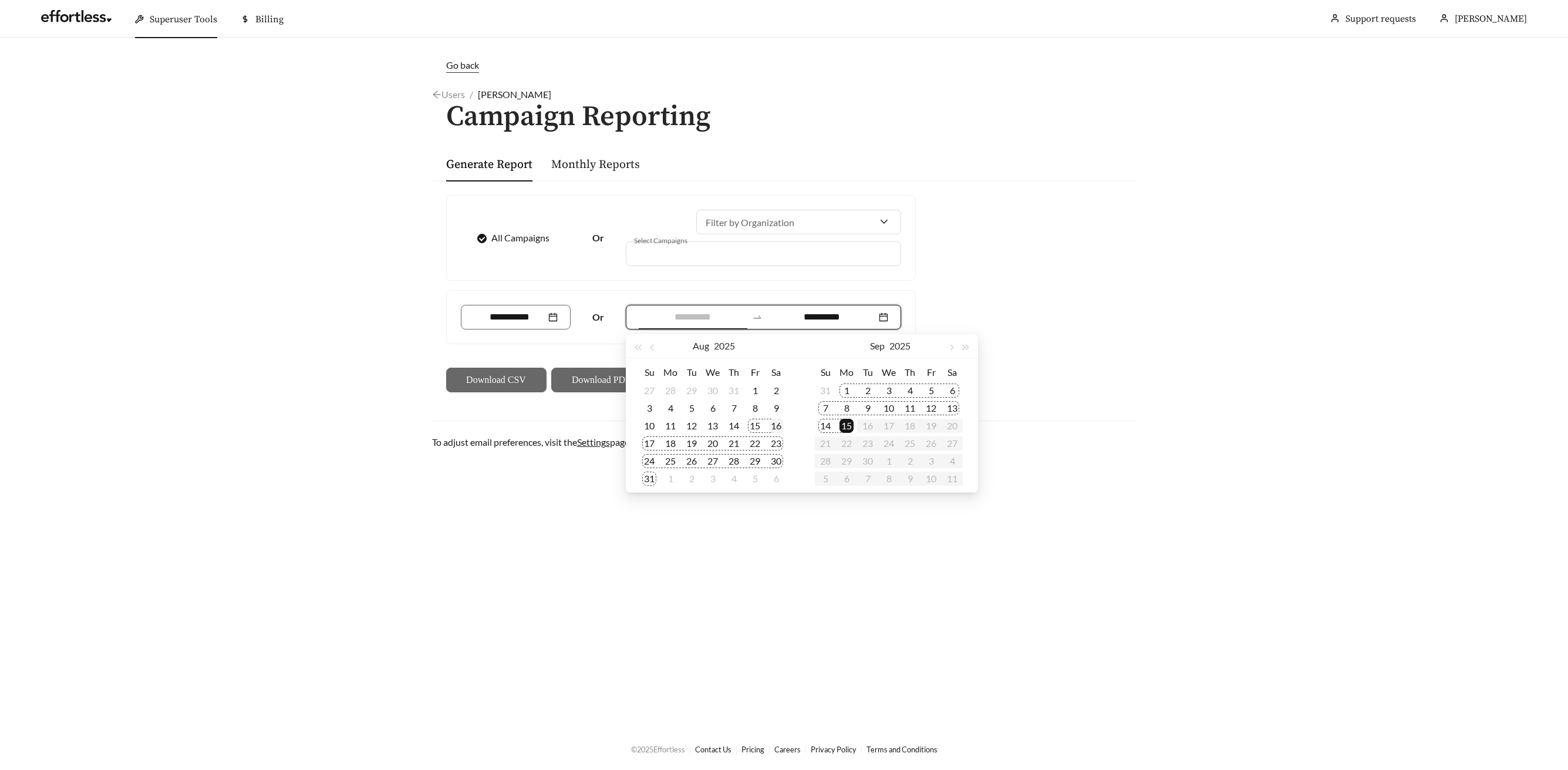
type input "**********"
click at [776, 428] on div "16" at bounding box center [776, 426] width 14 height 14
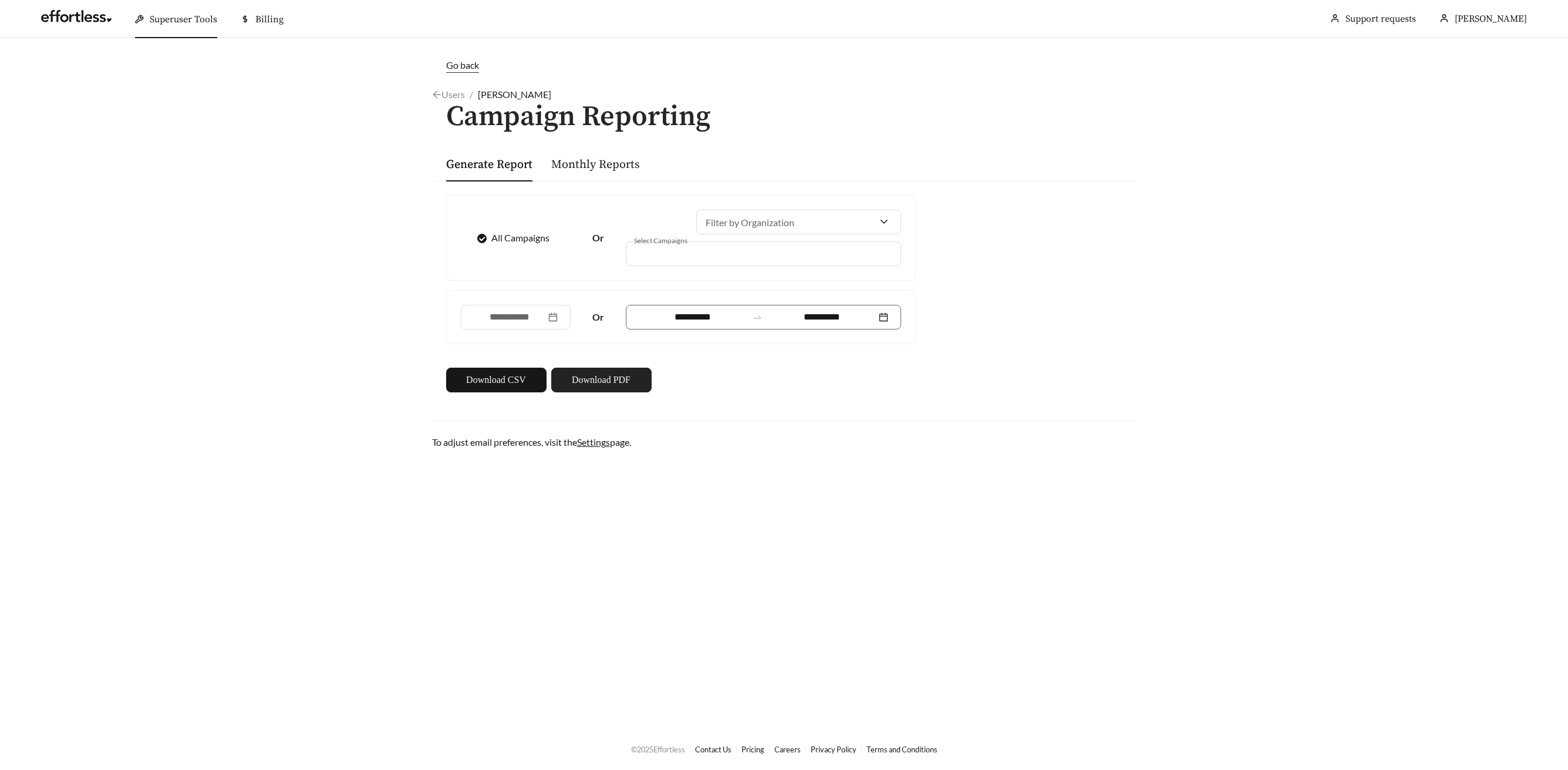
drag, startPoint x: 647, startPoint y: 383, endPoint x: 660, endPoint y: 377, distance: 14.3
click at [647, 382] on button "Download PDF" at bounding box center [601, 380] width 101 height 25
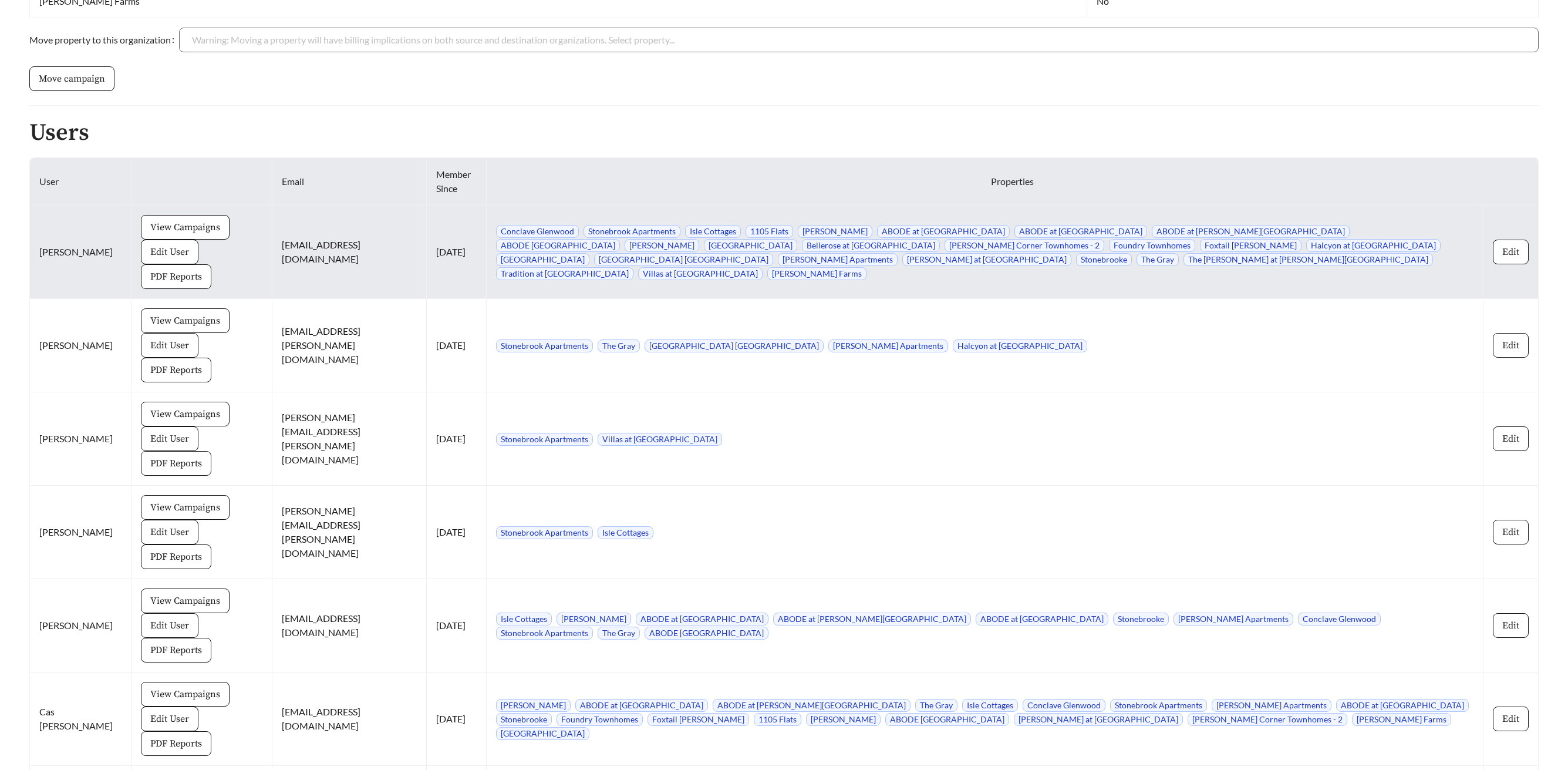
scroll to position [1215, 0]
click at [164, 229] on span "View Campaigns" at bounding box center [185, 230] width 70 height 14
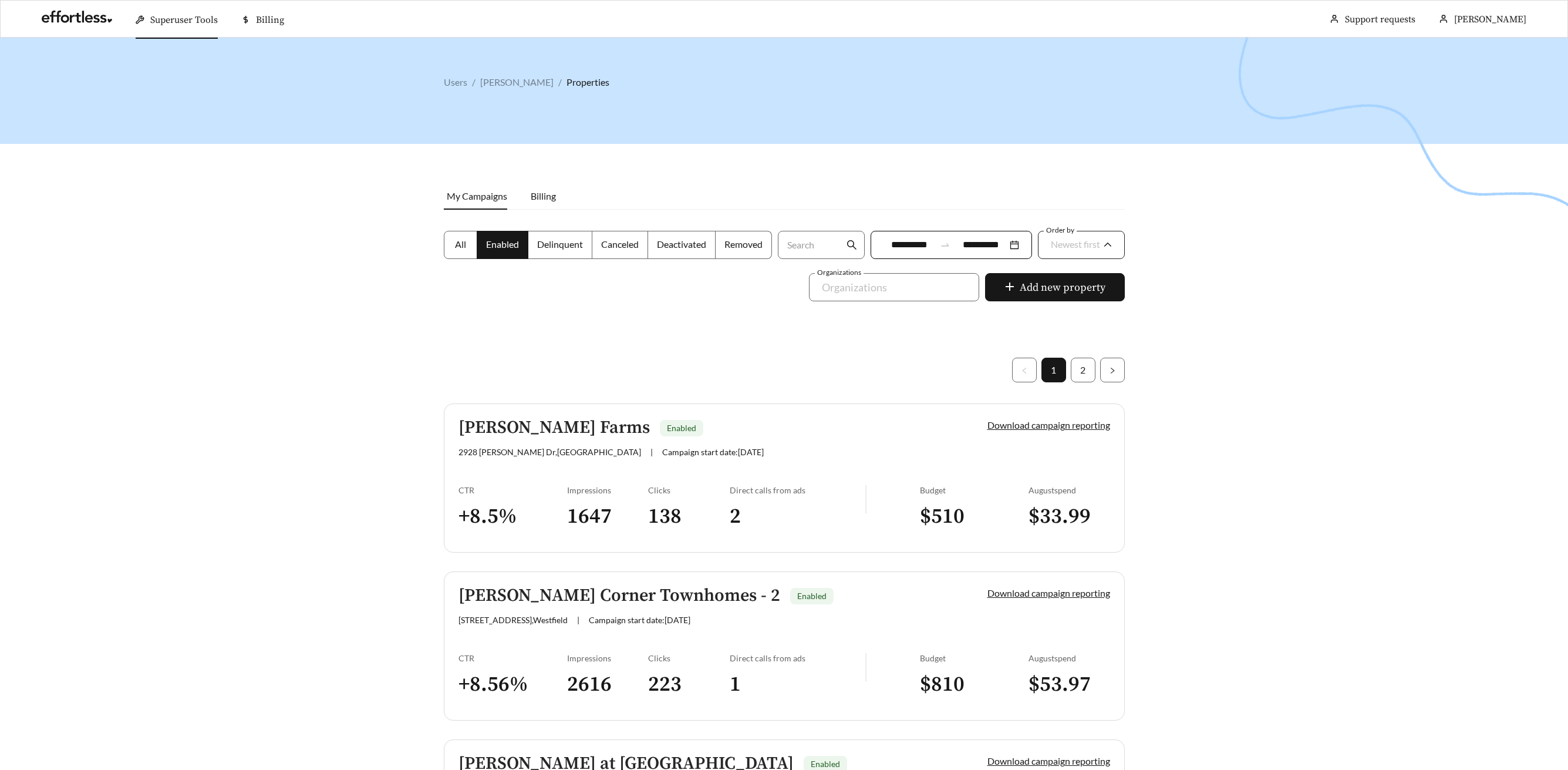
click at [1094, 256] on div "Newest first" at bounding box center [1075, 244] width 49 height 25
click at [1064, 315] on span "A-Z" at bounding box center [1057, 311] width 16 height 11
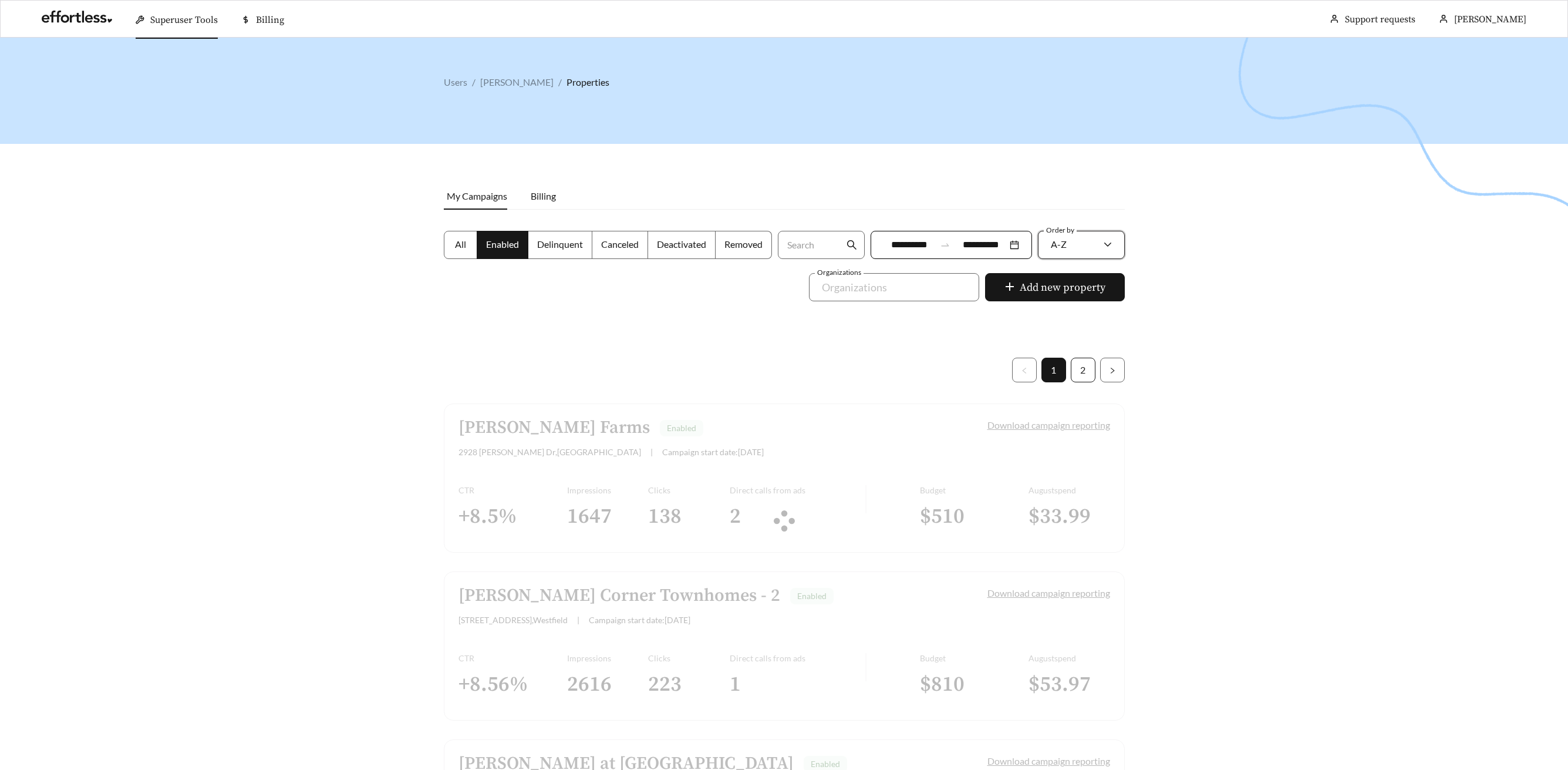
click at [1077, 364] on link "2" at bounding box center [1082, 369] width 23 height 23
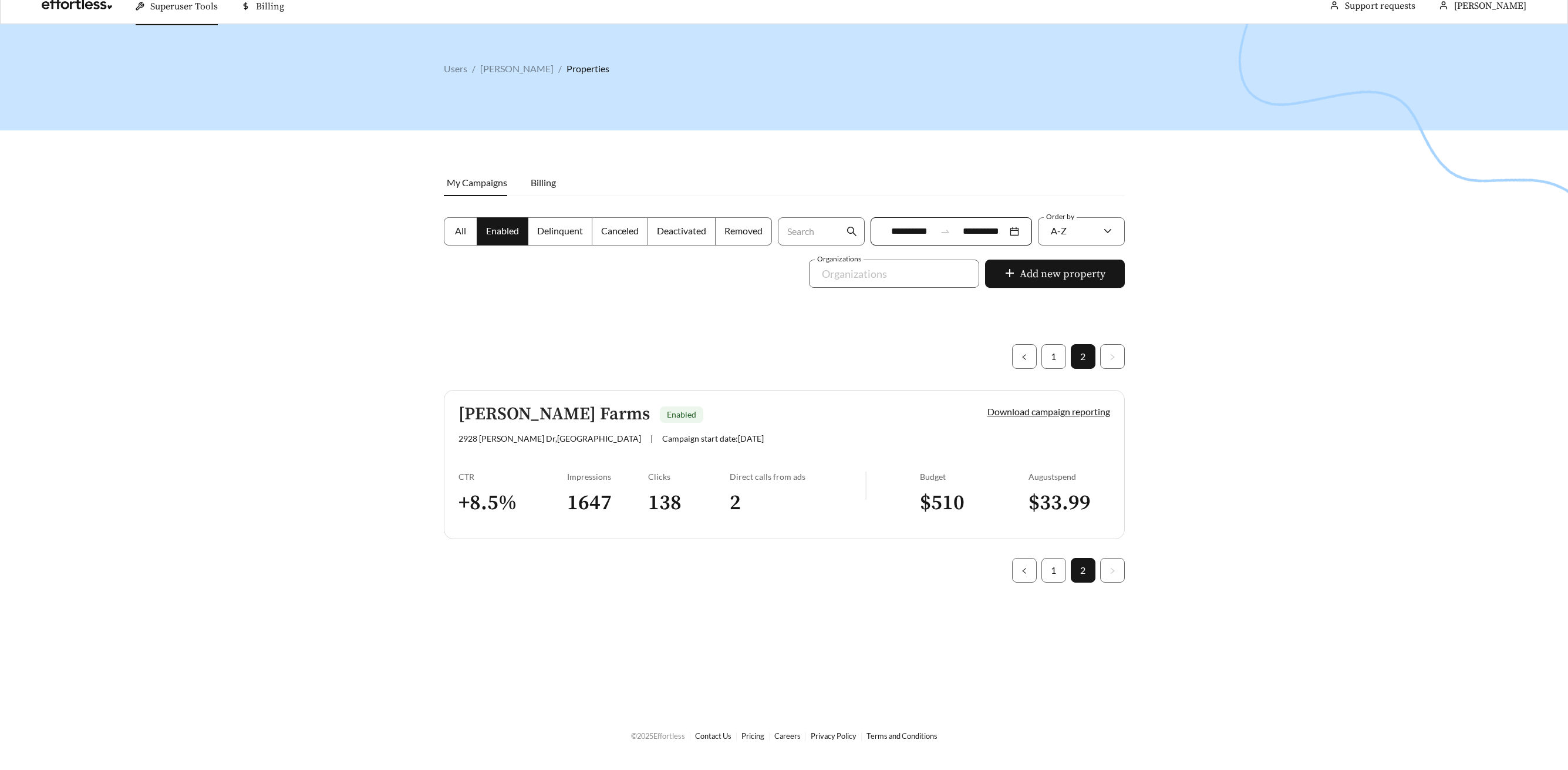
scroll to position [25, 0]
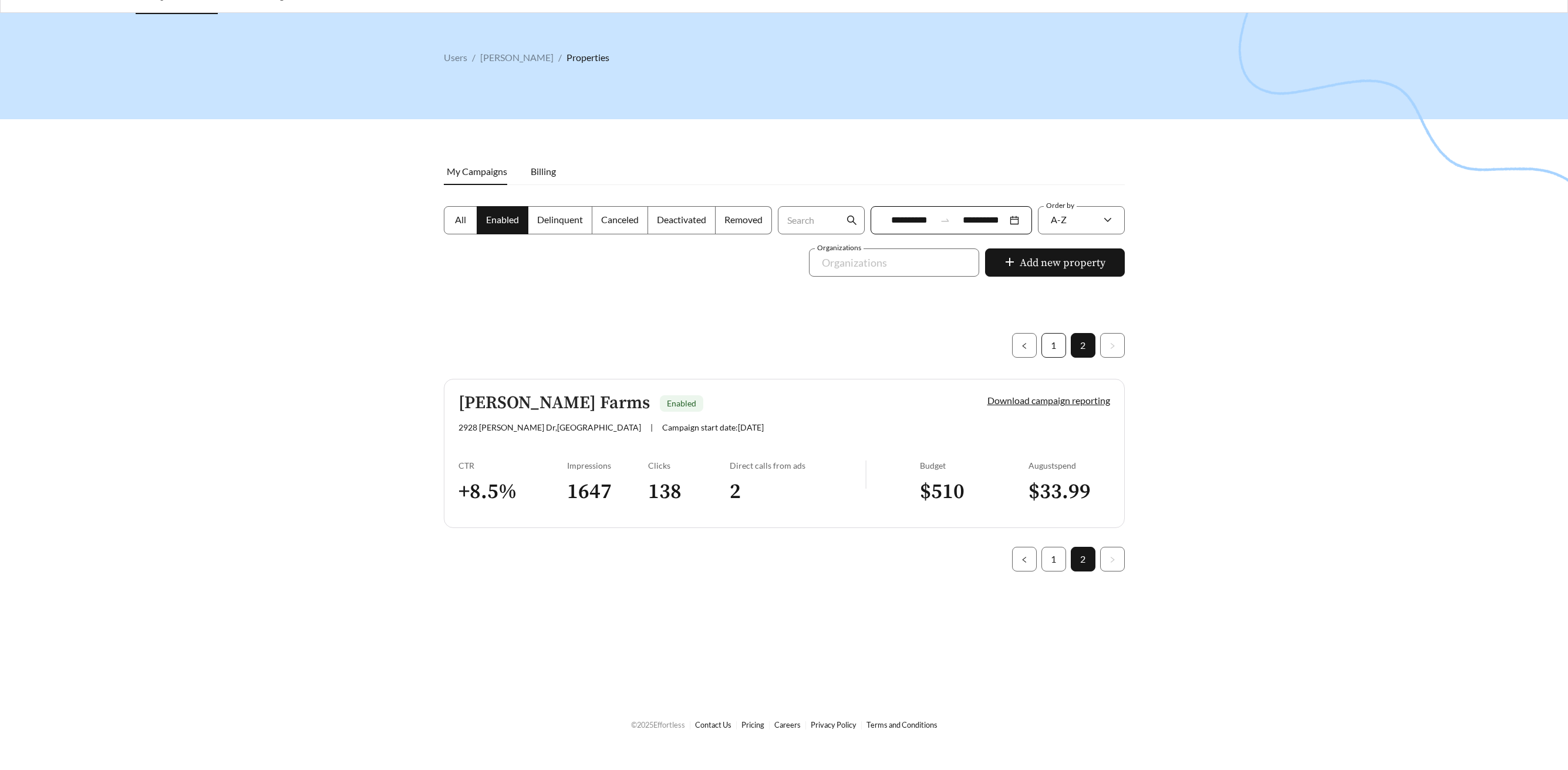
click at [1060, 342] on link "1" at bounding box center [1053, 345] width 23 height 23
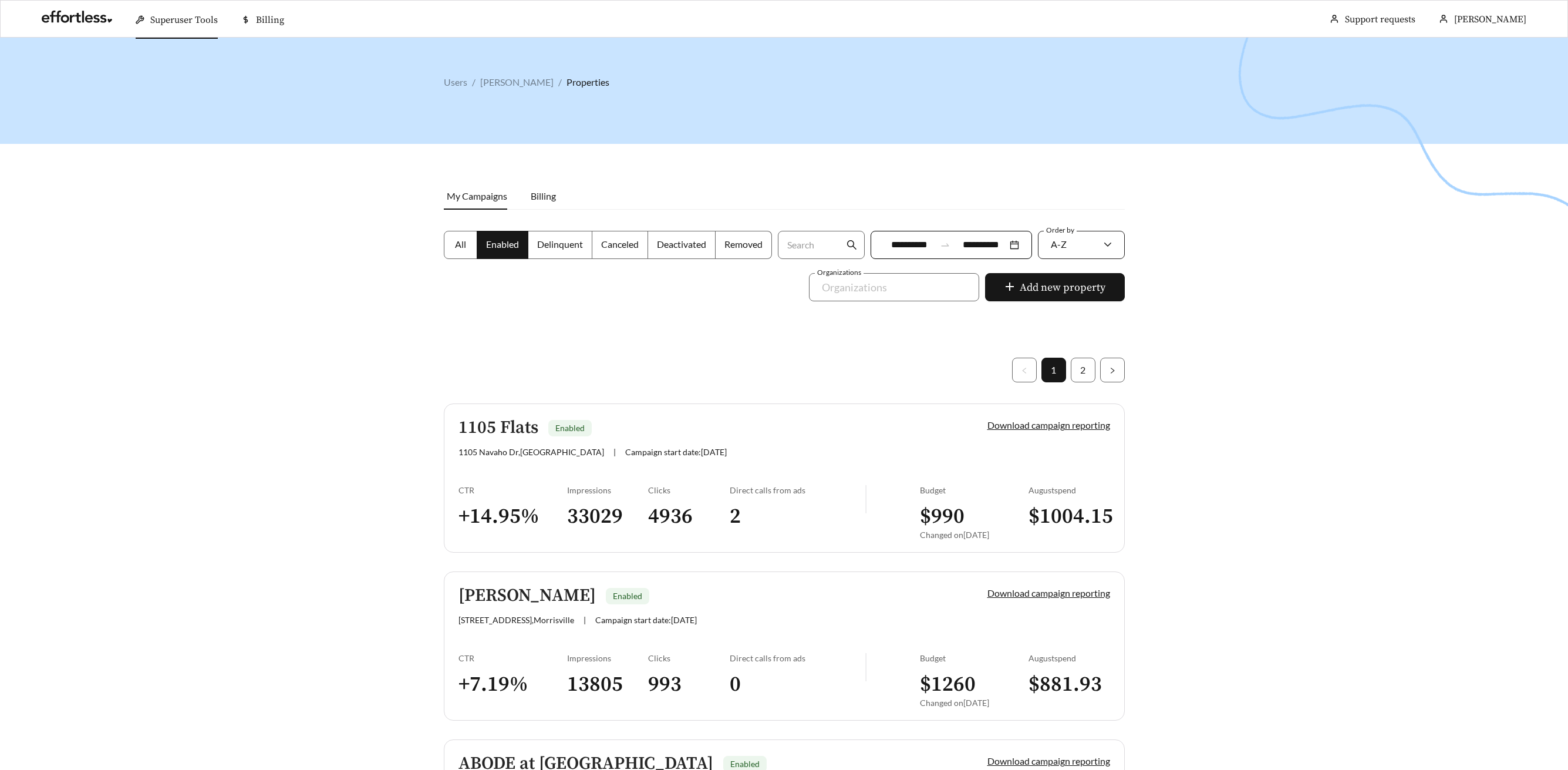
click at [1069, 249] on div "A-Z" at bounding box center [1075, 244] width 49 height 25
click at [1063, 310] on span "A-Z" at bounding box center [1058, 311] width 15 height 11
click at [1083, 361] on link "2" at bounding box center [1082, 369] width 23 height 23
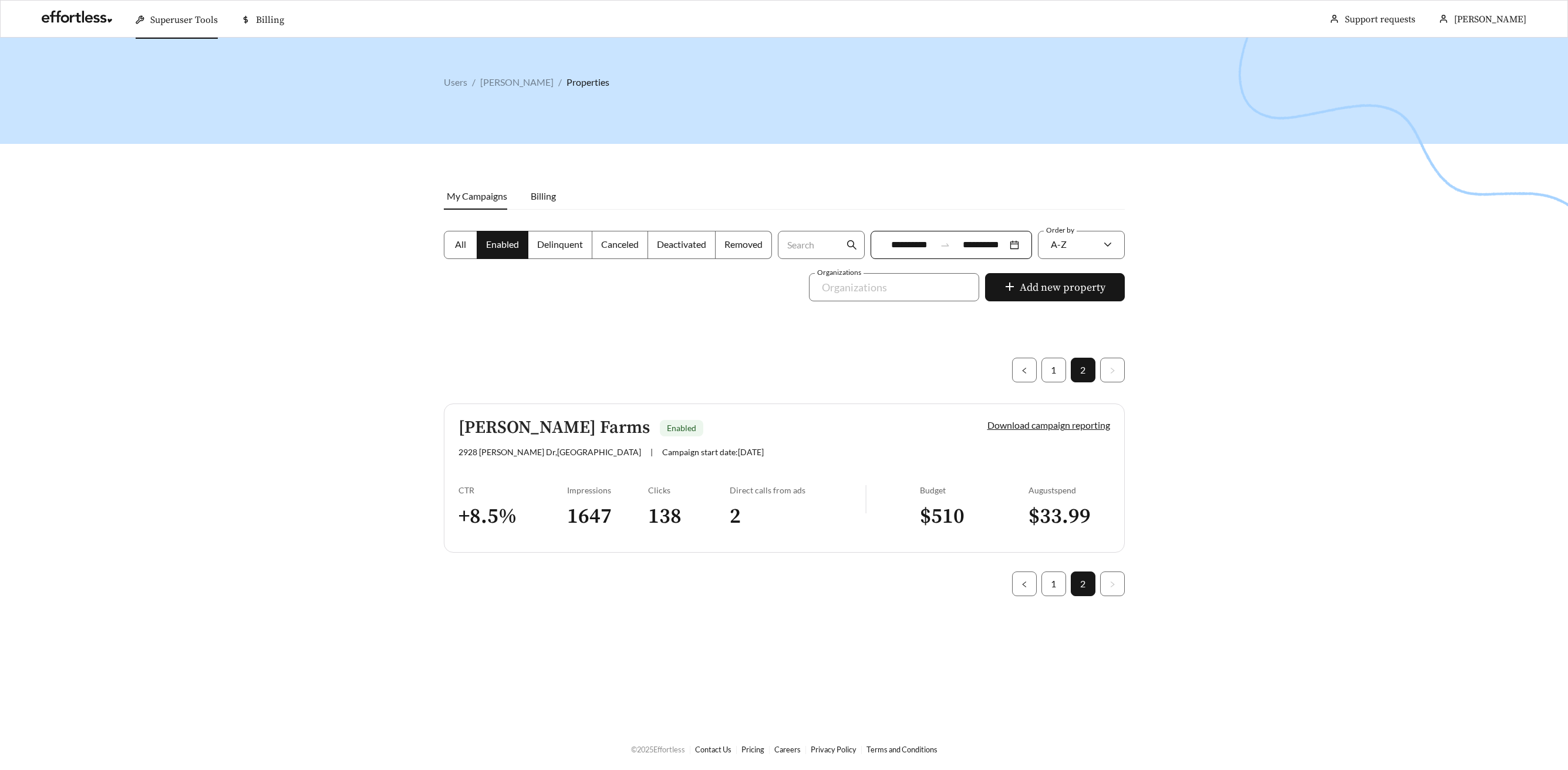
scroll to position [38, 0]
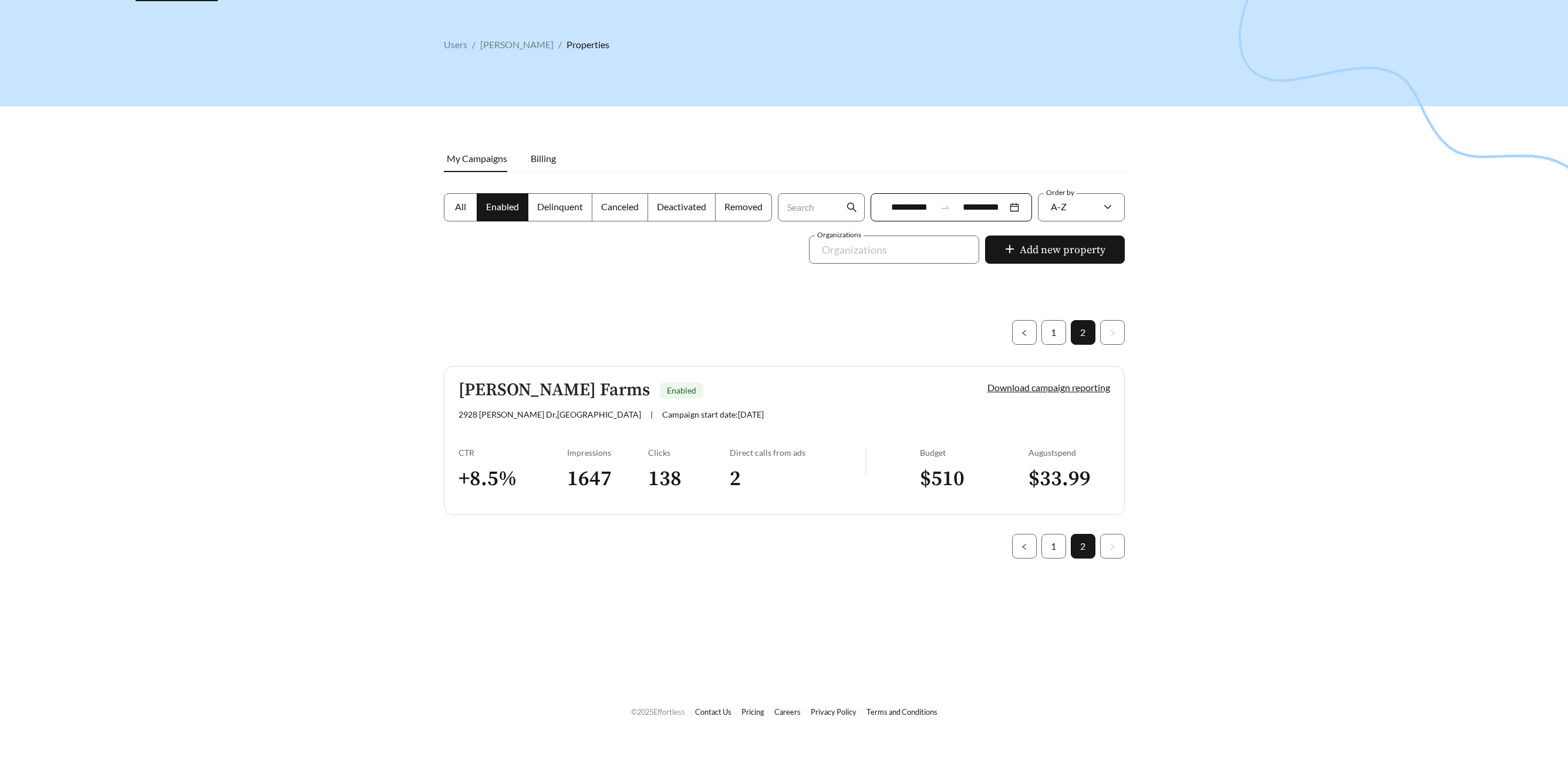
click at [464, 212] on label "All" at bounding box center [461, 207] width 34 height 28
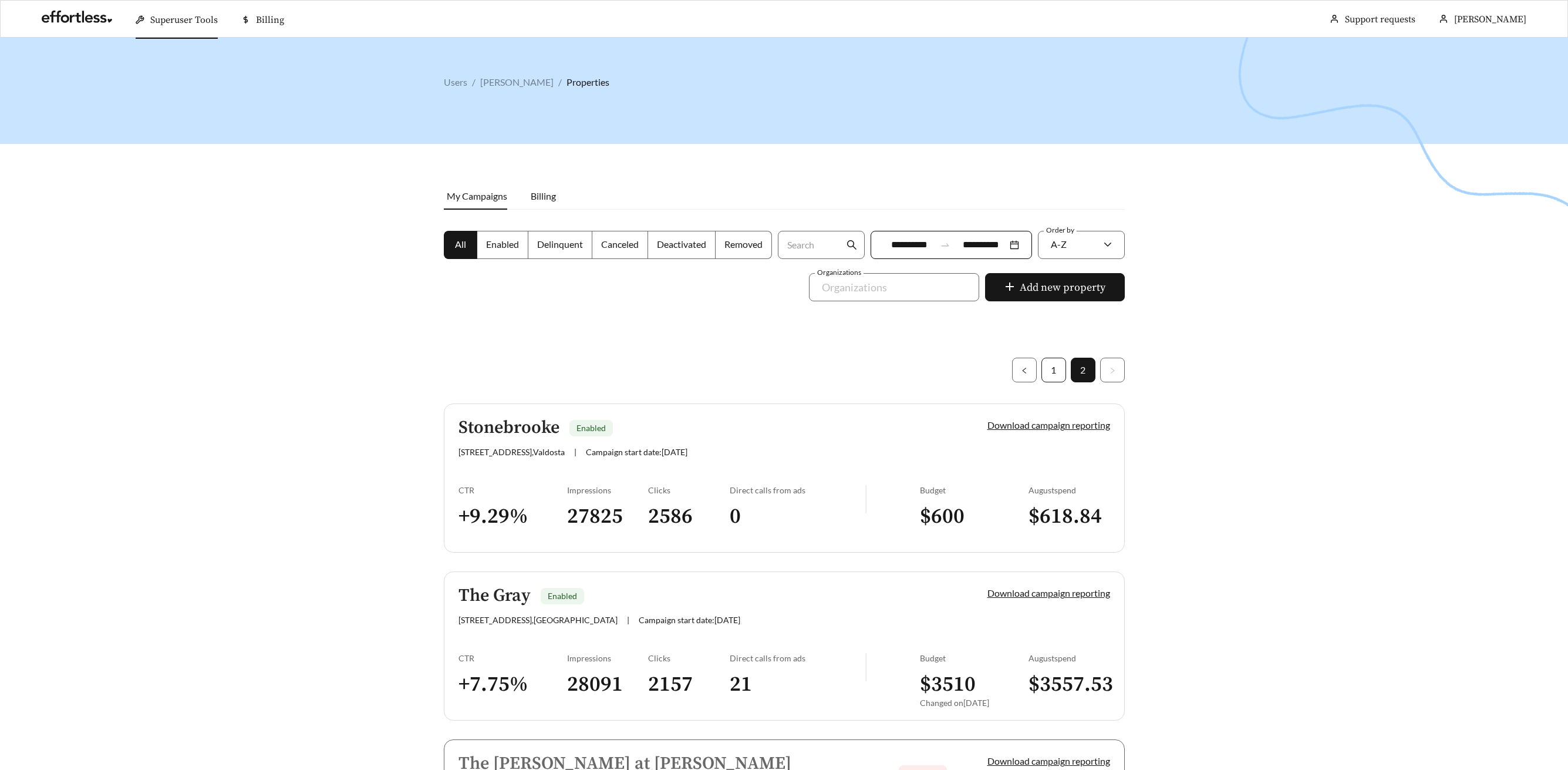
click at [1048, 364] on link "1" at bounding box center [1053, 369] width 23 height 23
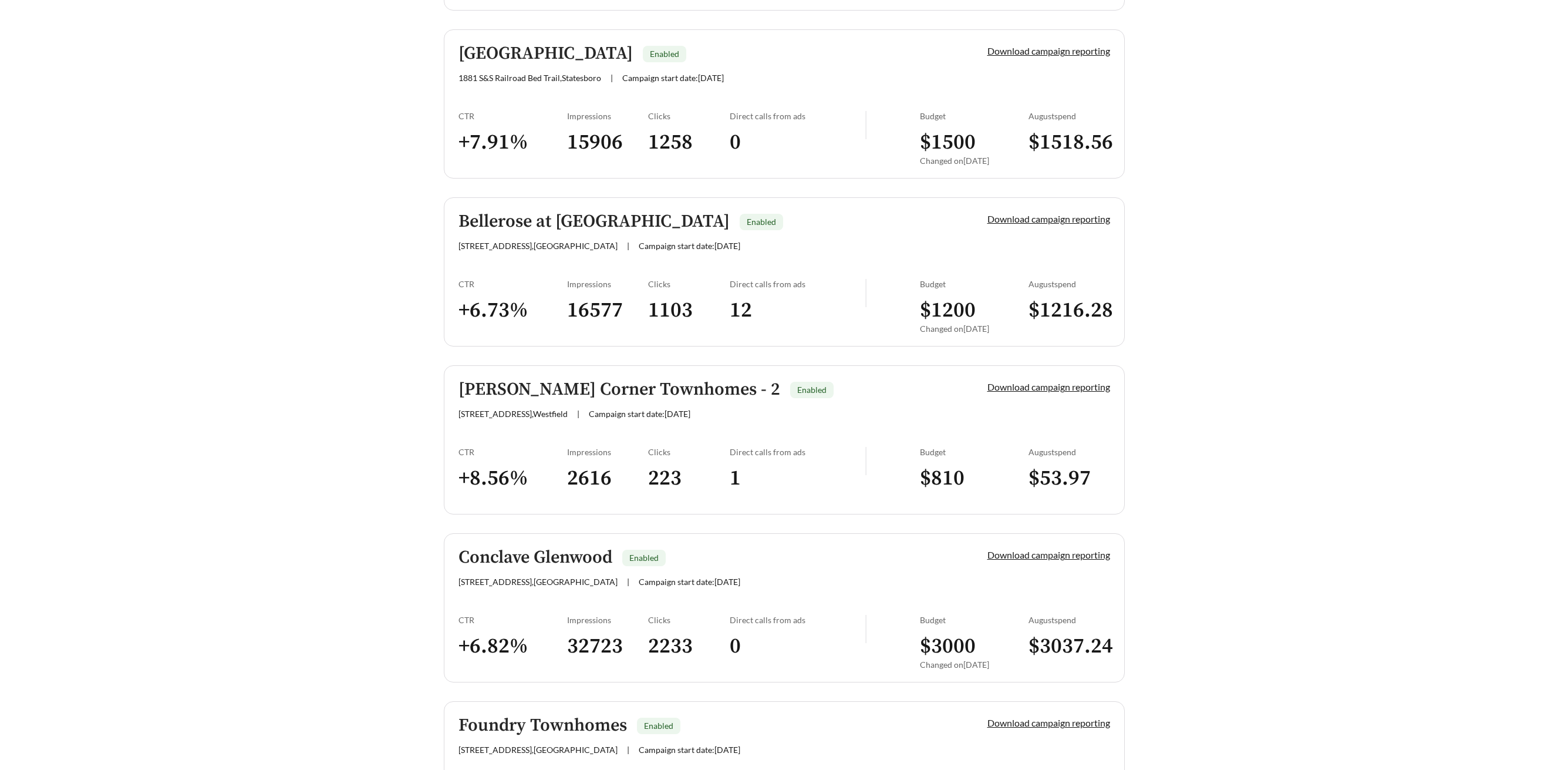
scroll to position [1551, 0]
